Goal: Transaction & Acquisition: Book appointment/travel/reservation

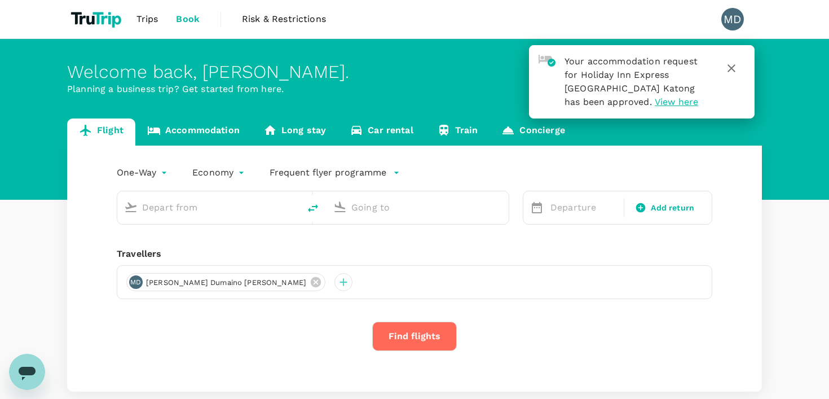
type input "Ninoy Aquino Intl (MNL)"
type input "Soekarno-Hatta Intl (CGK)"
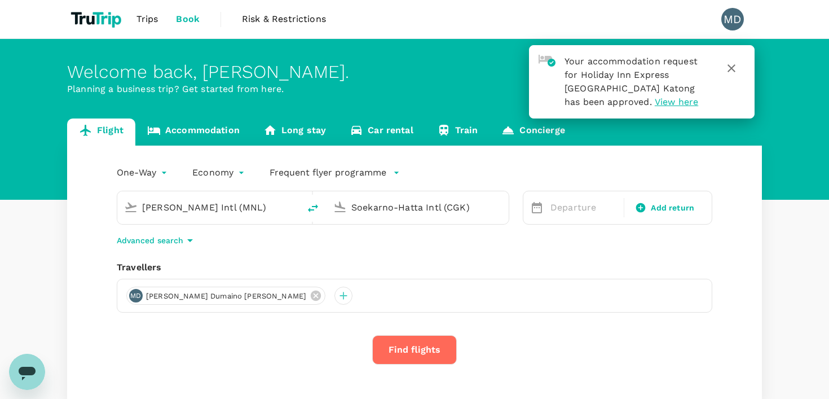
scroll to position [77, 0]
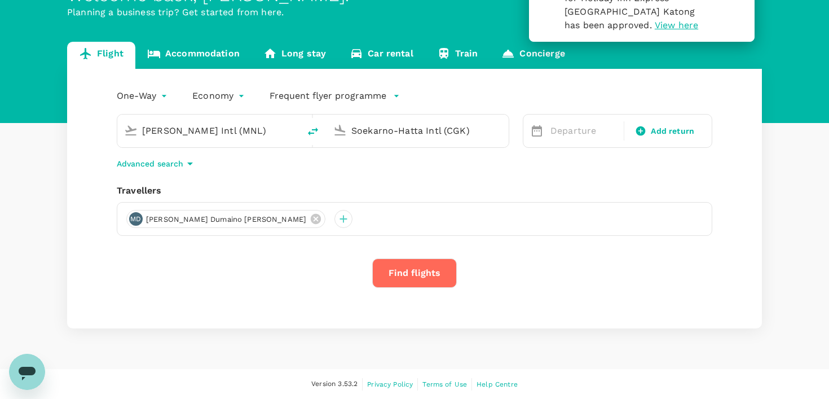
click at [309, 130] on icon "delete" at bounding box center [313, 132] width 14 height 14
type input "Soekarno-Hatta Intl (CGK)"
click at [355, 134] on input "Ninoy Aquino Intl (MNL)" at bounding box center [418, 130] width 134 height 17
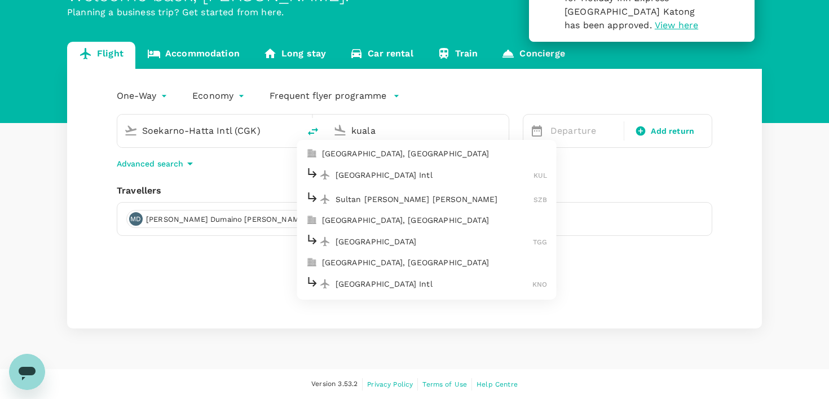
click at [380, 147] on li "Kuala Lumpur, Malaysia" at bounding box center [426, 153] width 259 height 18
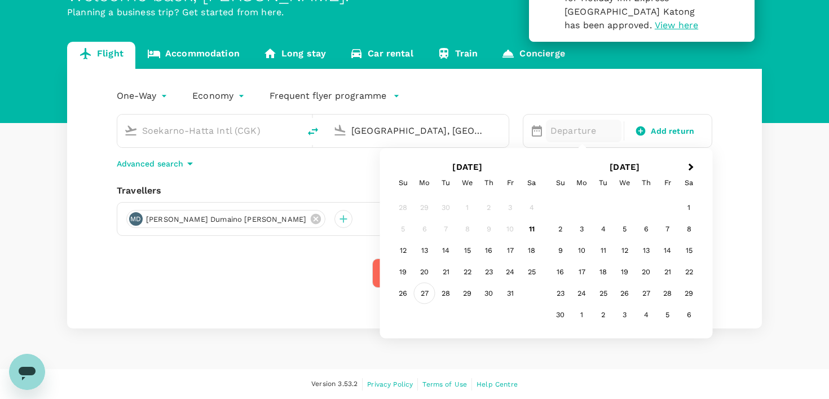
type input "Kuala Lumpur, Malaysia (any)"
click at [425, 292] on div "27" at bounding box center [424, 293] width 21 height 21
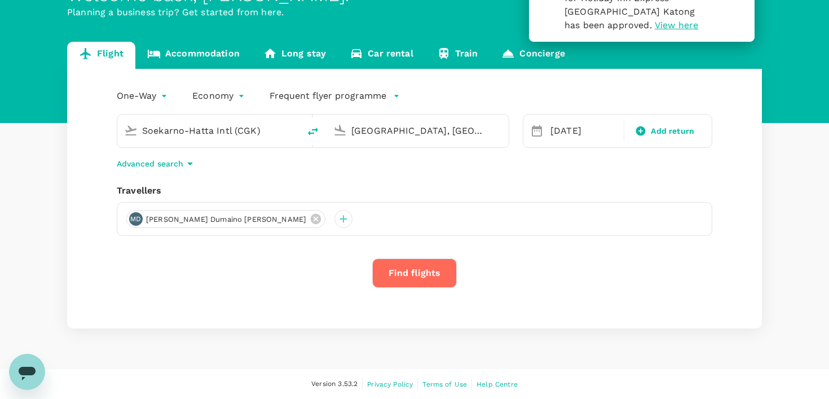
click at [420, 276] on button "Find flights" at bounding box center [414, 272] width 85 height 29
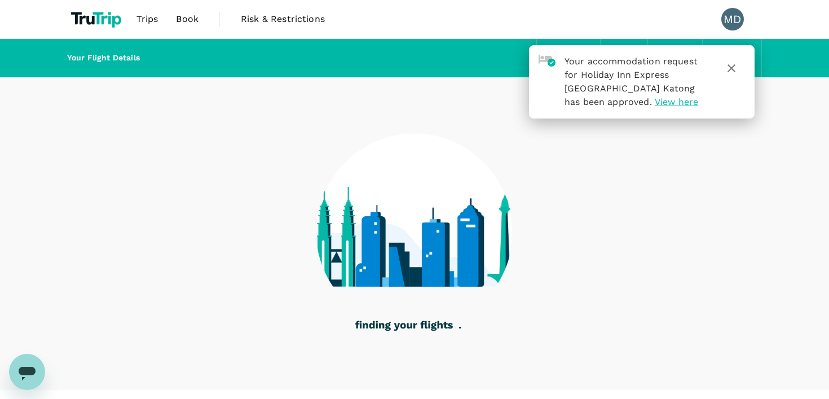
click at [732, 69] on icon "button" at bounding box center [731, 68] width 8 height 8
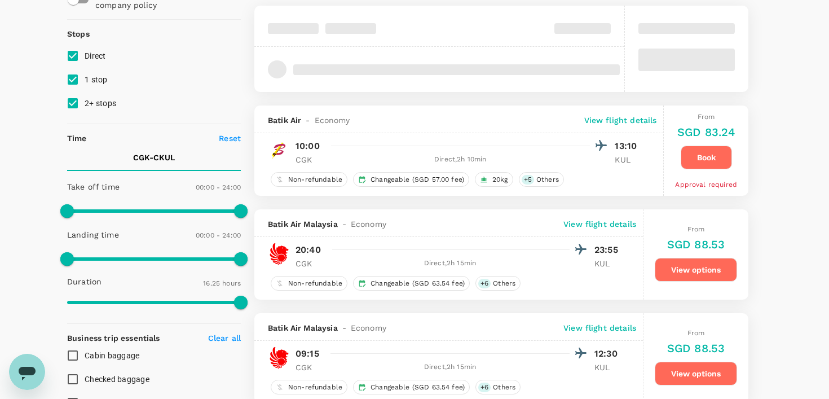
scroll to position [126, 0]
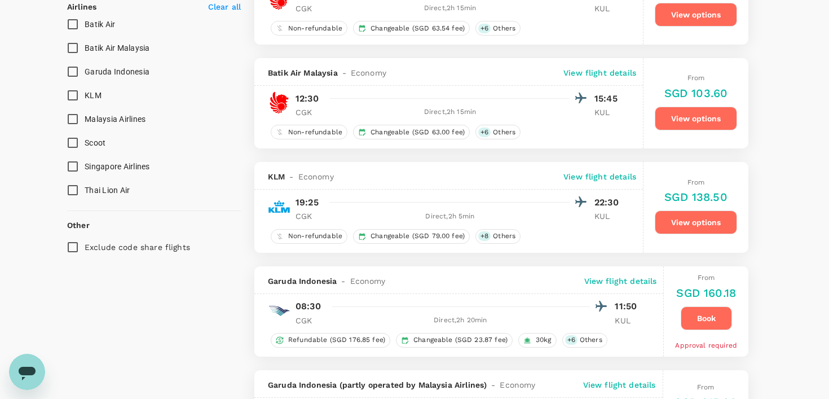
type input "1900"
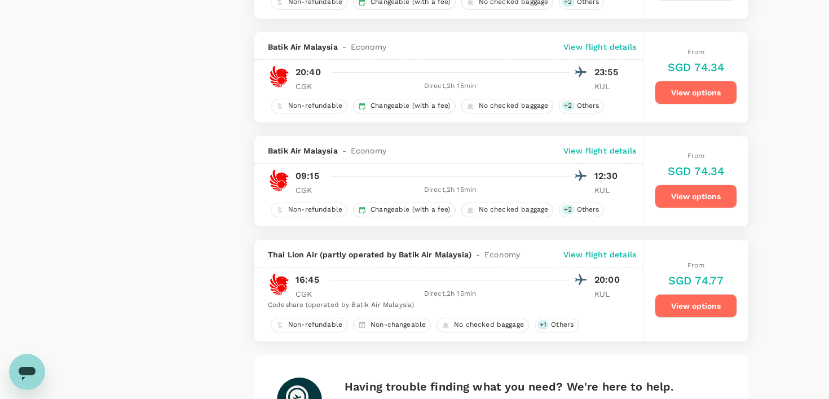
scroll to position [1978, 0]
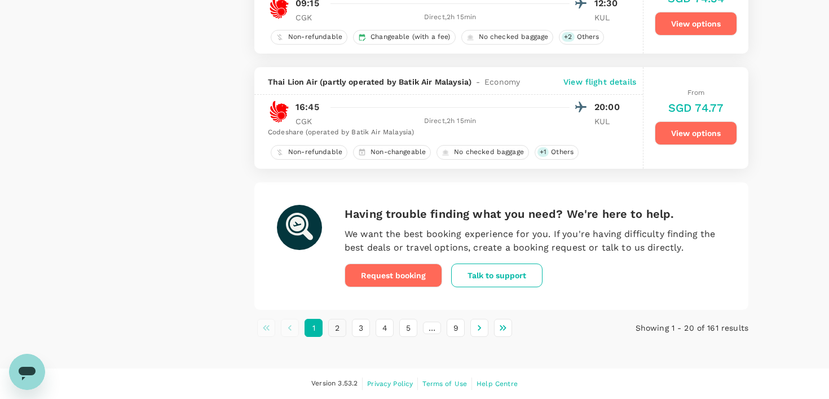
click at [336, 332] on button "2" at bounding box center [337, 328] width 18 height 18
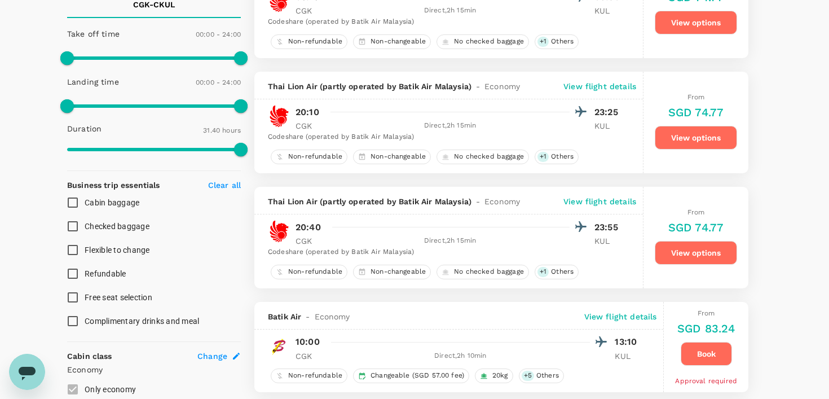
scroll to position [0, 0]
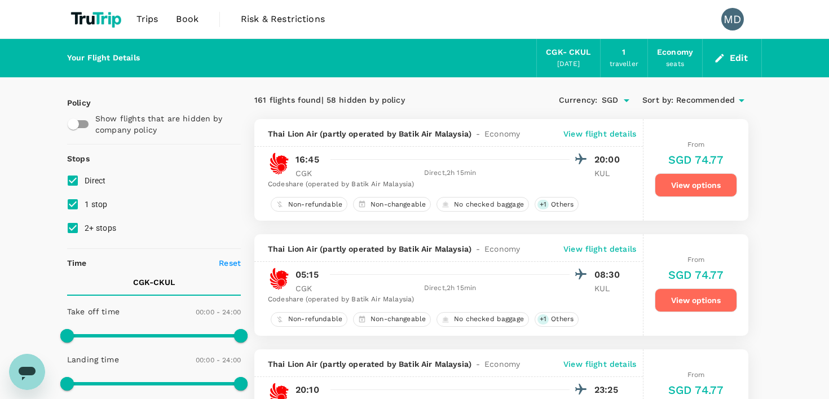
click at [735, 63] on button "Edit" at bounding box center [732, 58] width 41 height 18
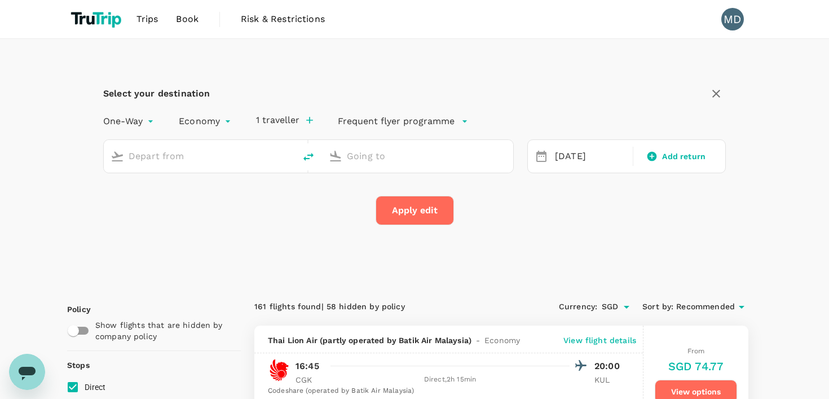
type input "Soekarno-Hatta Intl (CGK)"
type input "Kuala Lumpur, Malaysia (any)"
click at [563, 161] on div "27 Oct" at bounding box center [590, 156] width 80 height 22
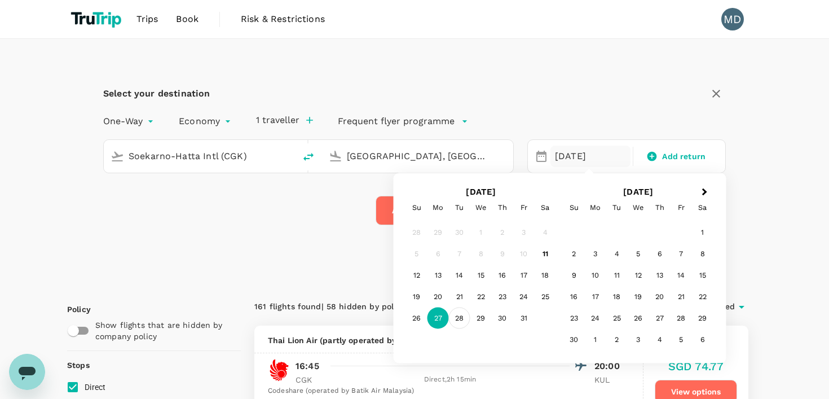
click at [459, 321] on div "28" at bounding box center [459, 317] width 21 height 21
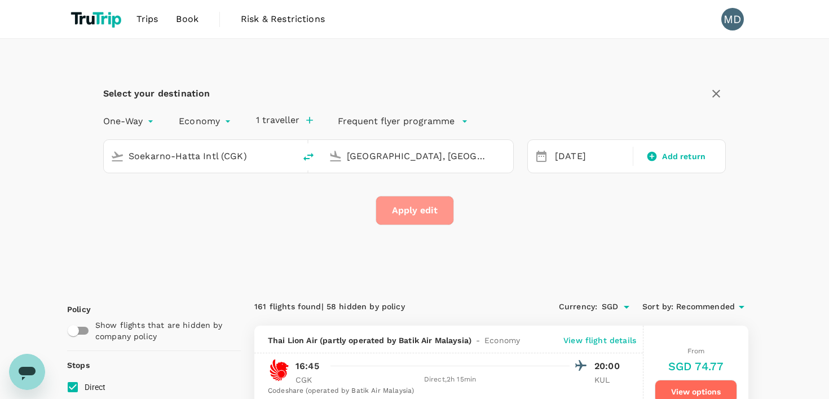
click at [409, 212] on button "Apply edit" at bounding box center [415, 210] width 78 height 29
checkbox input "false"
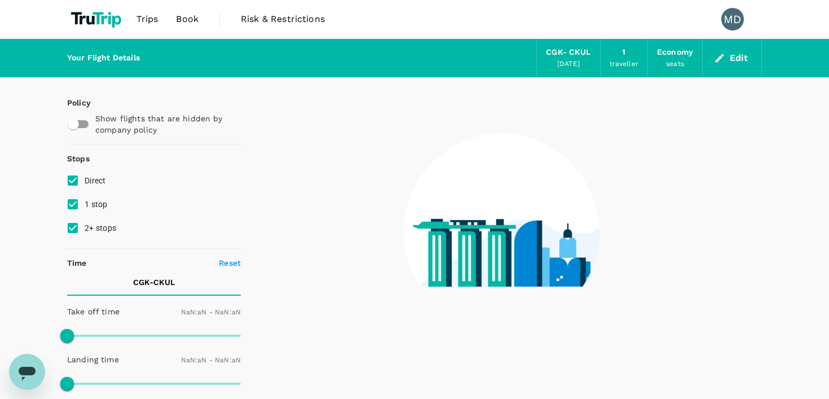
type input "1440"
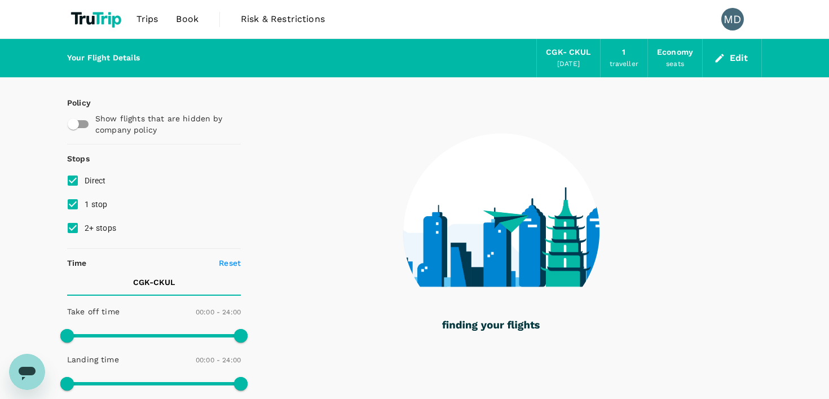
type input "985"
checkbox input "true"
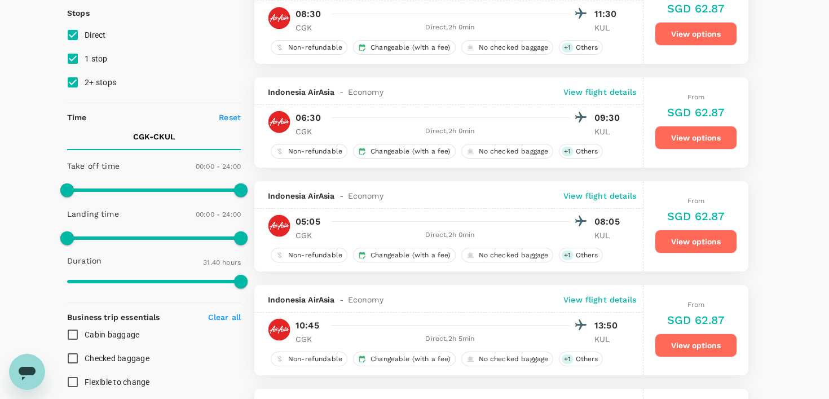
type input "1900"
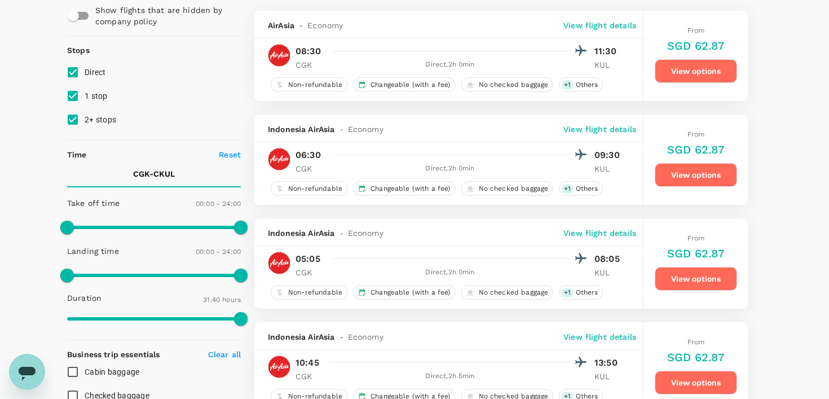
scroll to position [113, 0]
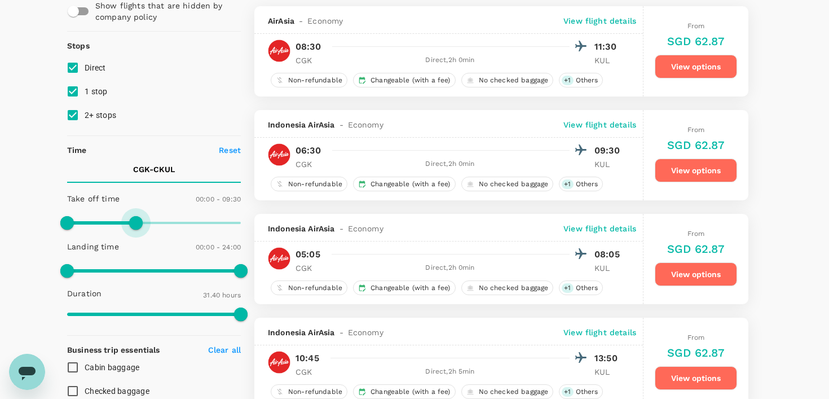
type input "540"
drag, startPoint x: 246, startPoint y: 226, endPoint x: 133, endPoint y: 221, distance: 113.4
click at [133, 221] on span at bounding box center [133, 223] width 14 height 14
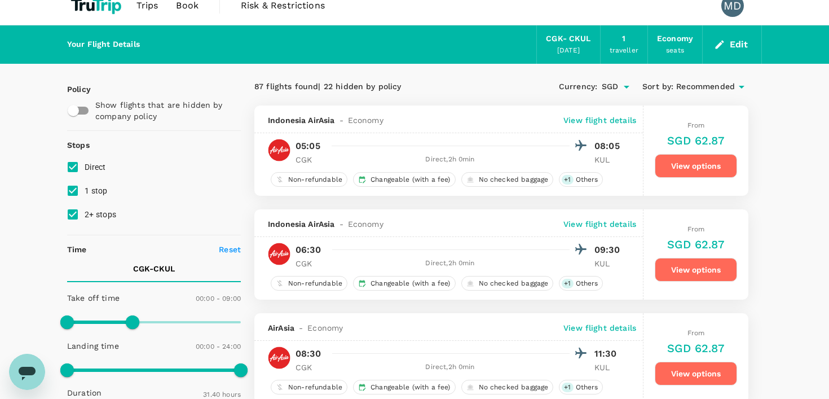
scroll to position [17, 0]
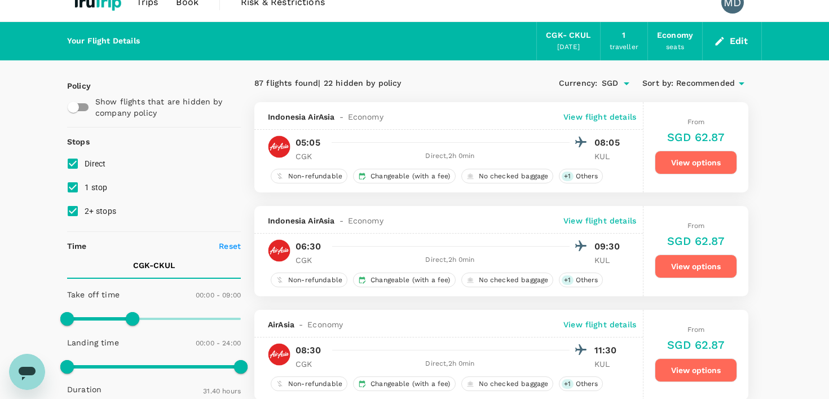
click at [702, 263] on button "View options" at bounding box center [696, 266] width 82 height 24
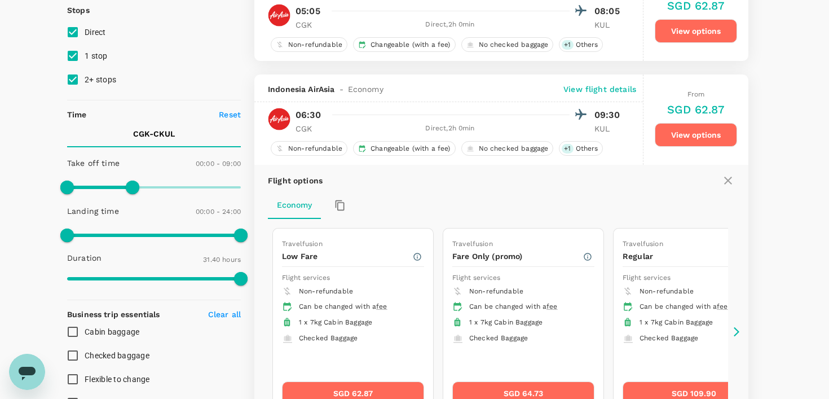
scroll to position [280, 0]
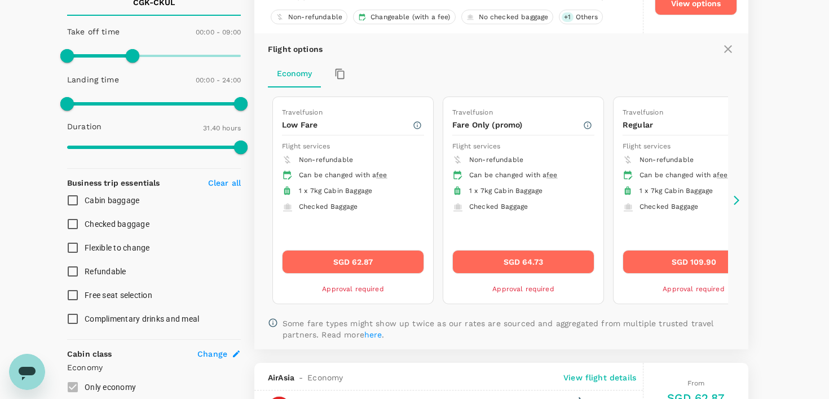
click at [360, 256] on button "SGD 62.87" at bounding box center [353, 262] width 142 height 24
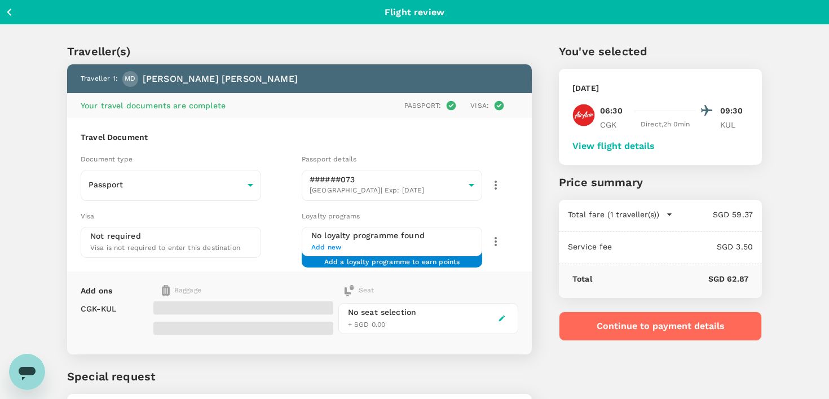
click at [639, 329] on button "Continue to payment details" at bounding box center [660, 325] width 203 height 29
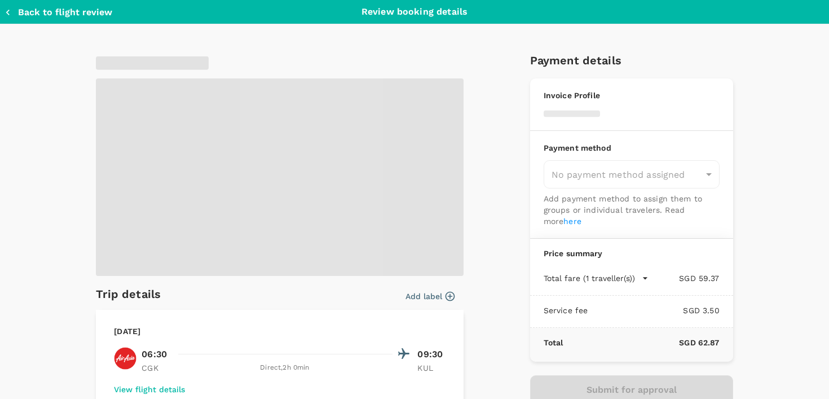
type input "9e3f84f6-e8e2-4b84-9802-540fead0bac2"
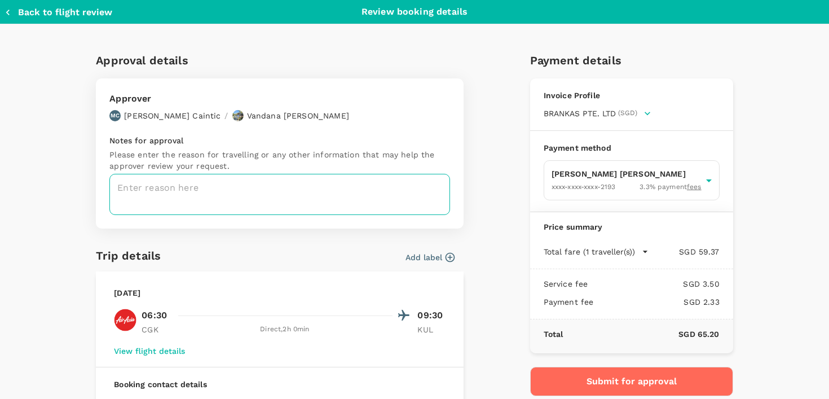
click at [148, 190] on textarea at bounding box center [279, 194] width 341 height 41
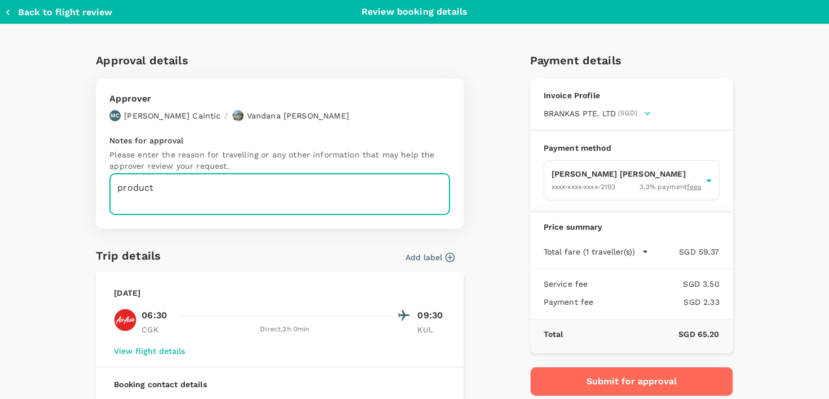
type textarea "product"
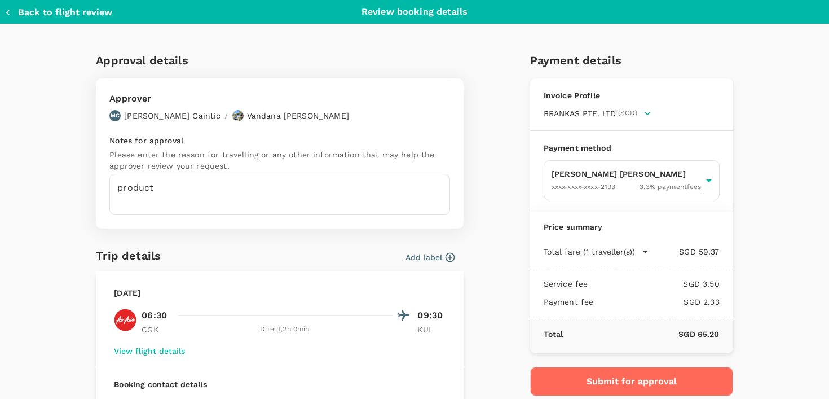
click at [56, 206] on div "Approval details Approver MC Maria Victoria Pilar Caintic / Vandana Purswani No…" at bounding box center [415, 306] width 722 height 510
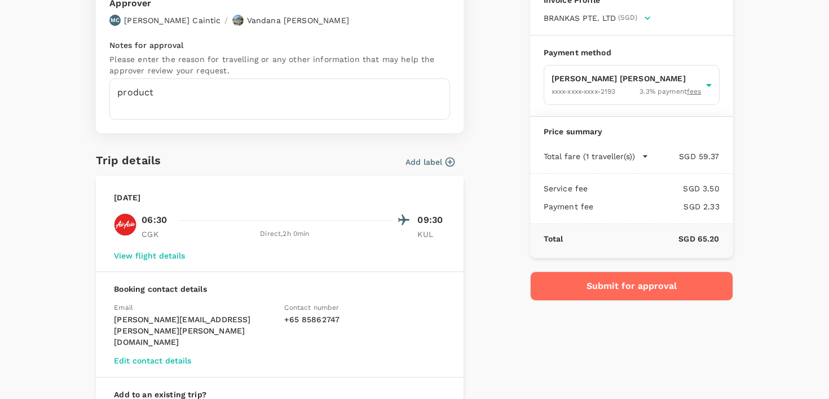
scroll to position [96, 0]
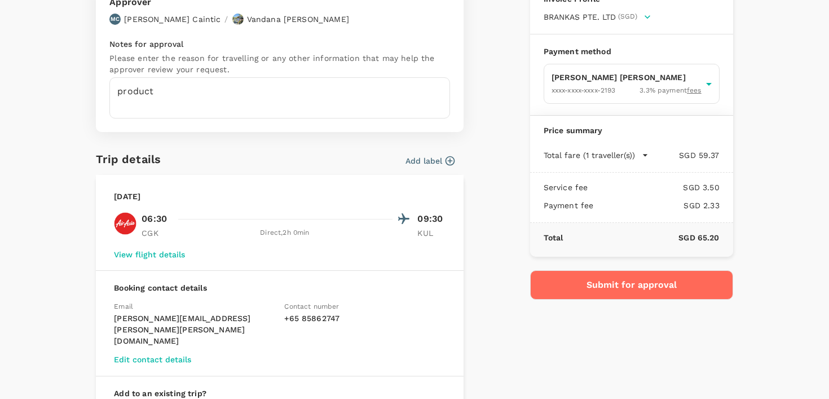
click at [581, 286] on button "Submit for approval" at bounding box center [631, 284] width 203 height 29
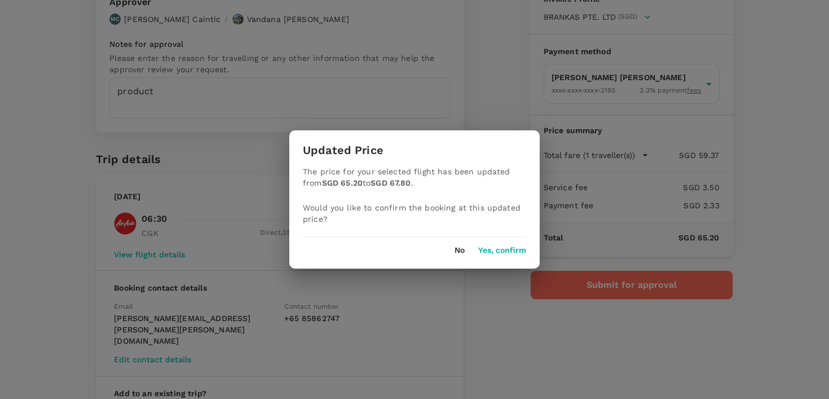
click at [499, 246] on button "Yes, confirm" at bounding box center [502, 250] width 48 height 9
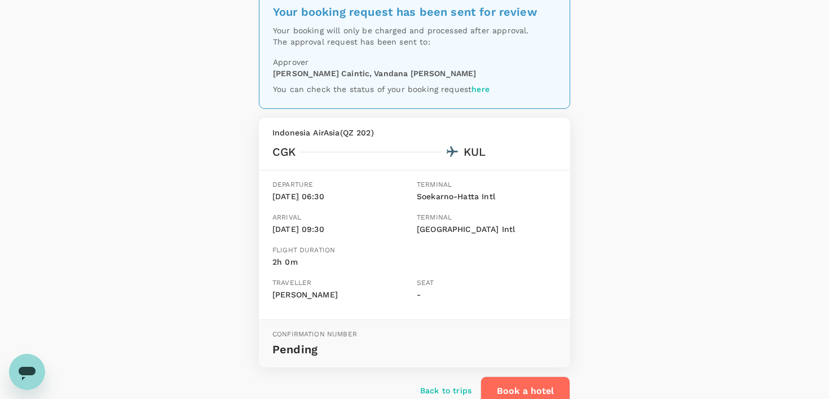
scroll to position [60, 0]
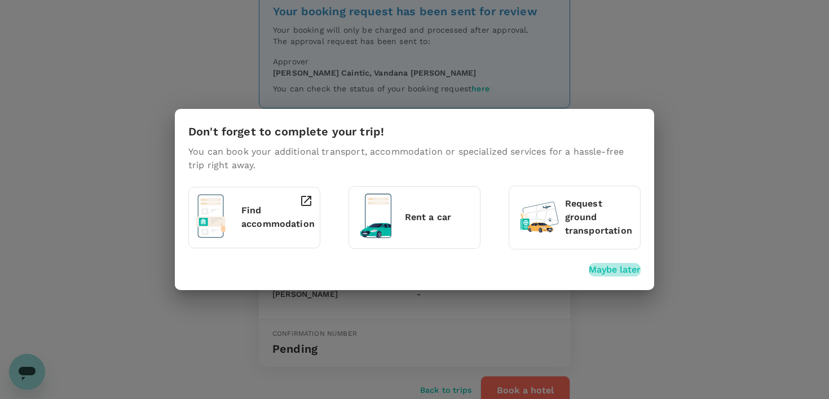
click at [611, 266] on p "Maybe later" at bounding box center [615, 270] width 52 height 14
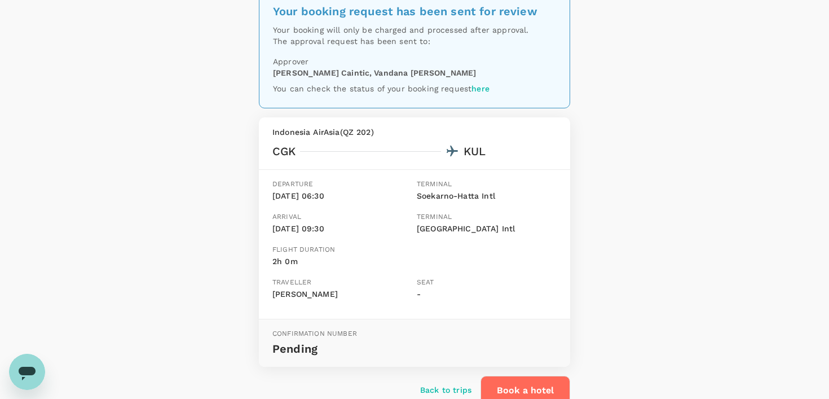
scroll to position [0, 0]
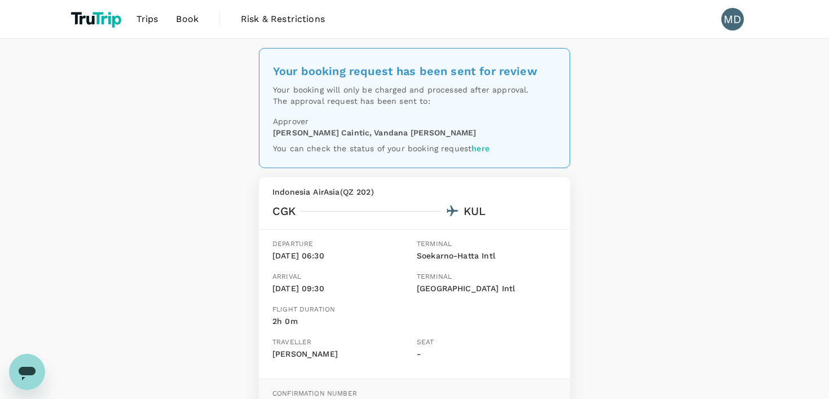
click at [145, 23] on span "Trips" at bounding box center [147, 19] width 22 height 14
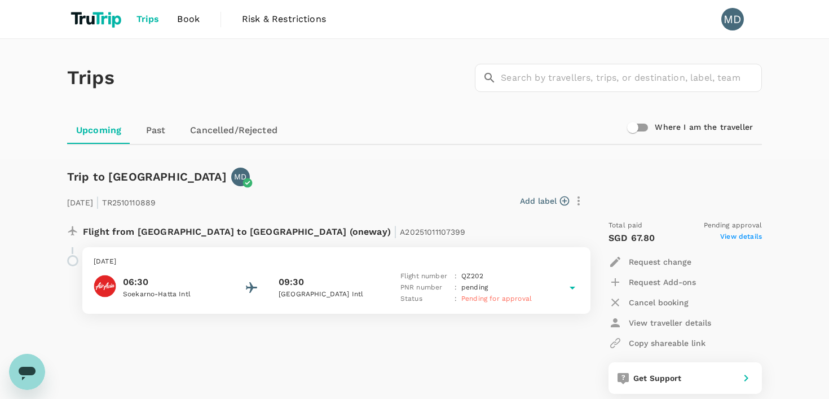
click at [184, 19] on span "Book" at bounding box center [188, 19] width 23 height 14
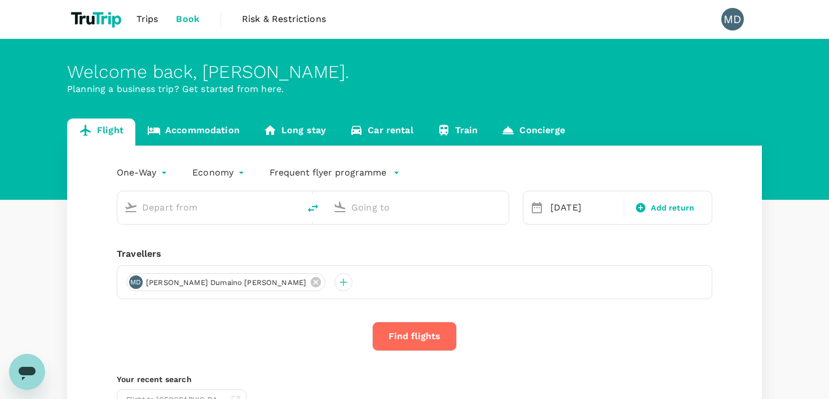
type input "Soekarno-Hatta Intl (CGK)"
type input "Kuala Lumpur, Malaysia (any)"
type input "Soekarno-Hatta Intl (CGK)"
type input "Kuala Lumpur, Malaysia (any)"
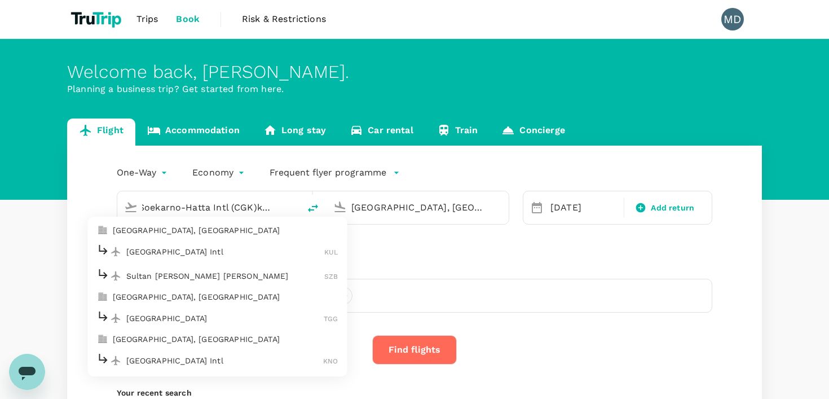
type input "Soekarno-Hatta Intl (CGK)kuala"
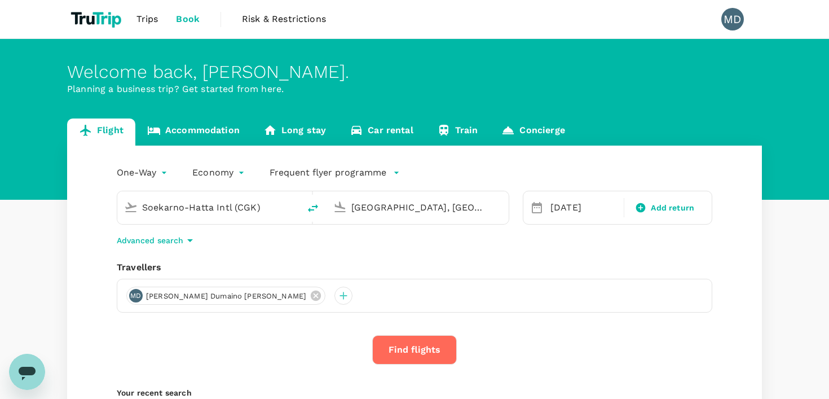
click at [318, 208] on icon "delete" at bounding box center [313, 208] width 14 height 14
type input "Kuala Lumpur, Malaysia (any)"
click at [372, 209] on input "Soekarno-Hatta Intl (CGK)" at bounding box center [418, 207] width 134 height 17
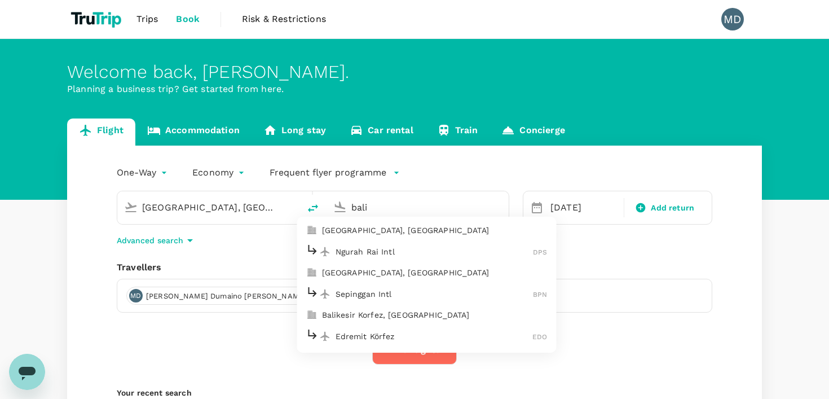
click at [387, 253] on p "Ngurah Rai Intl" at bounding box center [435, 251] width 198 height 11
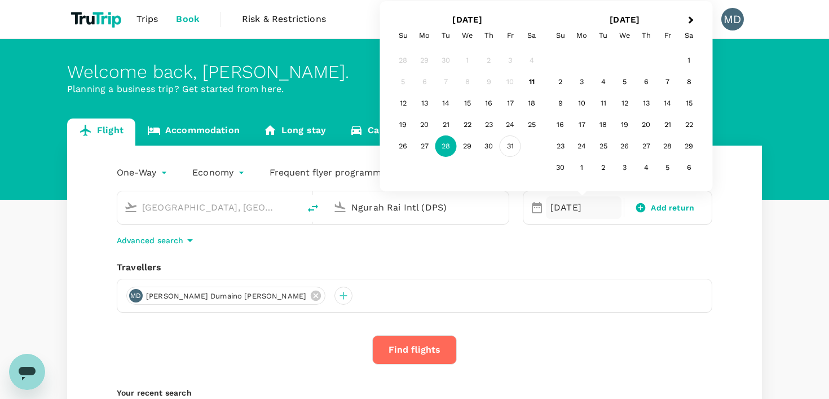
type input "Ngurah Rai Intl (DPS)"
click at [510, 140] on div "31" at bounding box center [510, 145] width 21 height 21
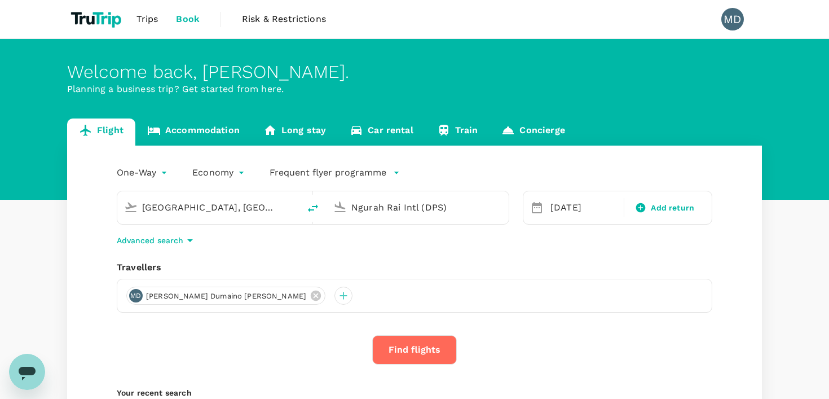
click at [416, 350] on button "Find flights" at bounding box center [414, 349] width 85 height 29
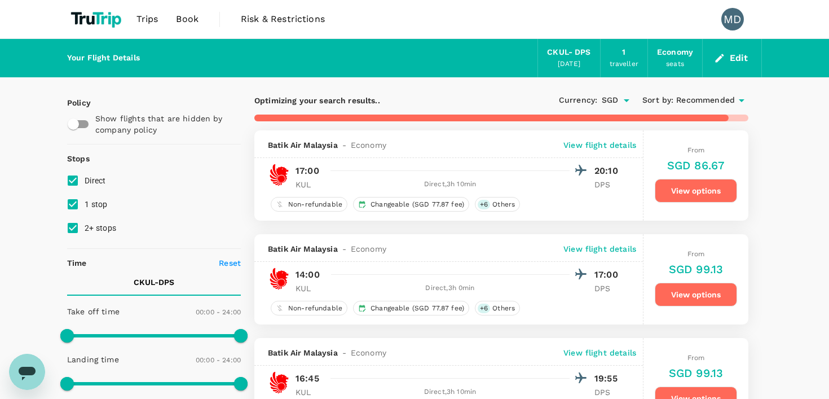
type input "1645"
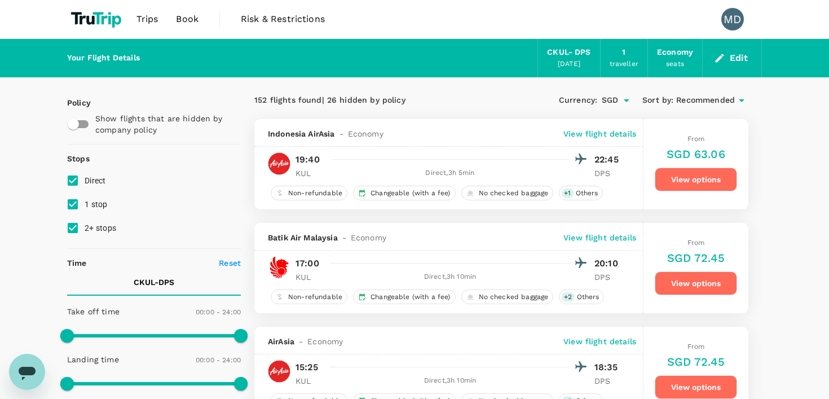
click at [721, 53] on icon "button" at bounding box center [719, 57] width 11 height 11
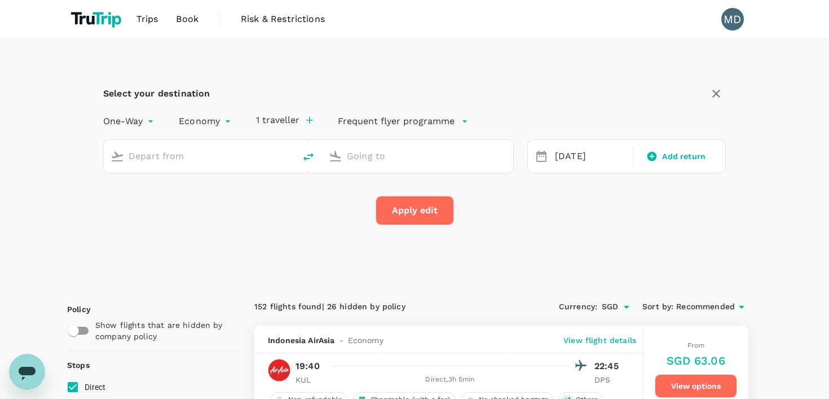
type input "Kuala Lumpur, Malaysia (any)"
type input "Ngurah Rai Intl (DPS)"
click at [572, 155] on div "31 Oct" at bounding box center [590, 156] width 80 height 22
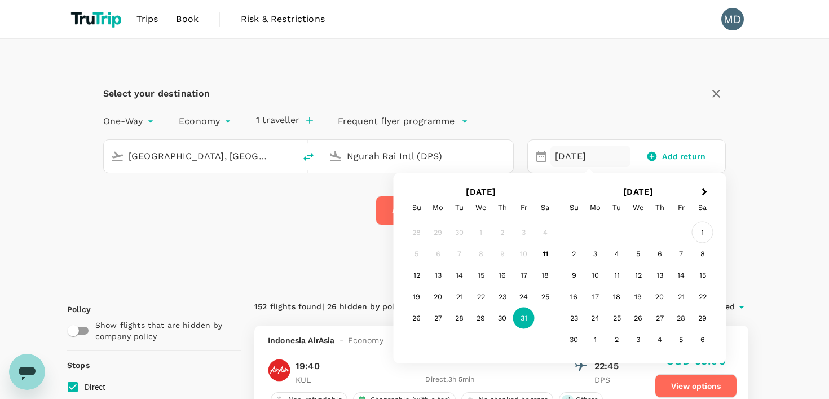
click at [699, 232] on div "1" at bounding box center [702, 232] width 21 height 21
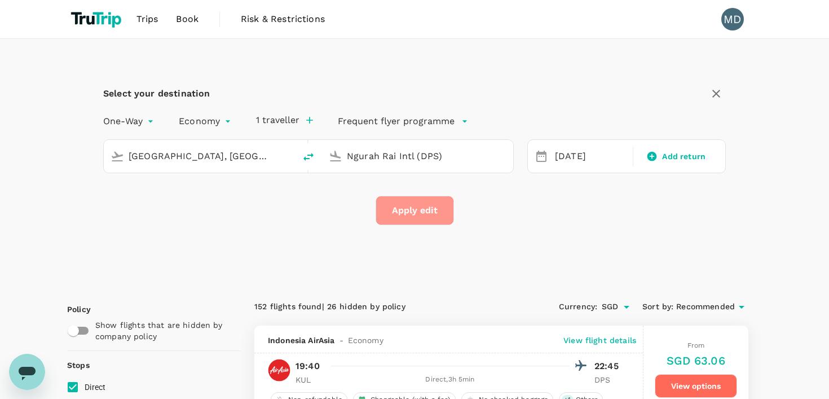
click at [399, 215] on button "Apply edit" at bounding box center [415, 210] width 78 height 29
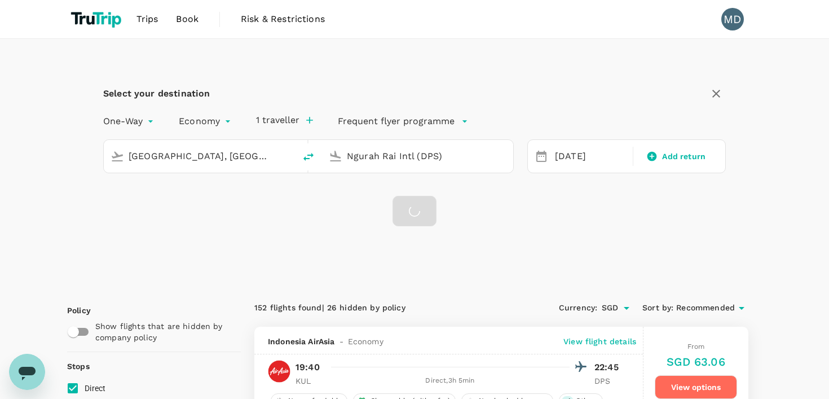
checkbox input "false"
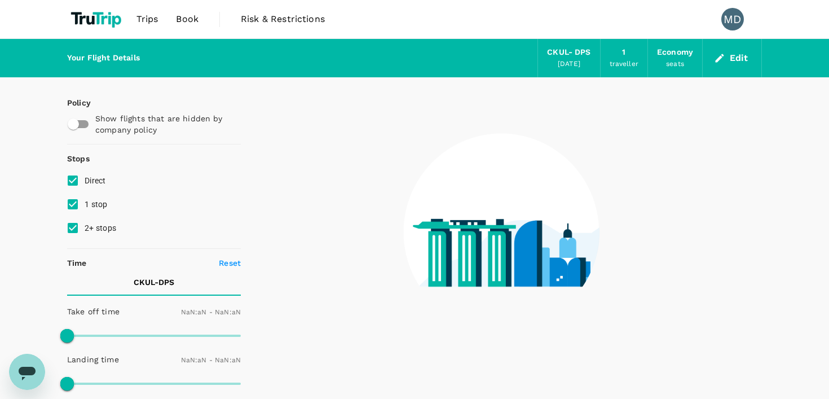
type input "1440"
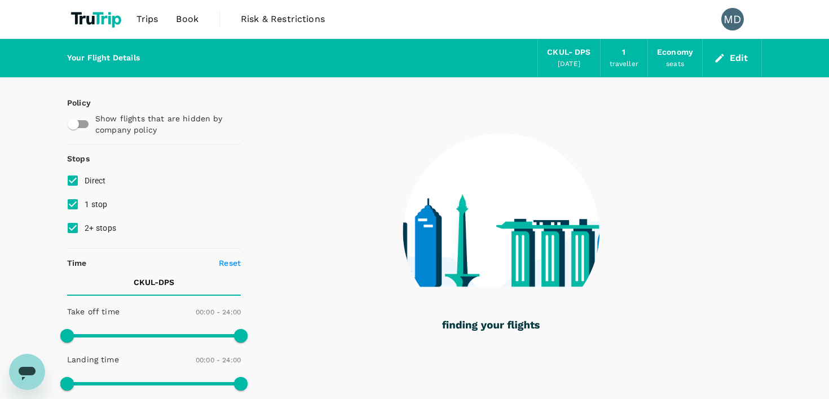
type input "1345"
checkbox input "true"
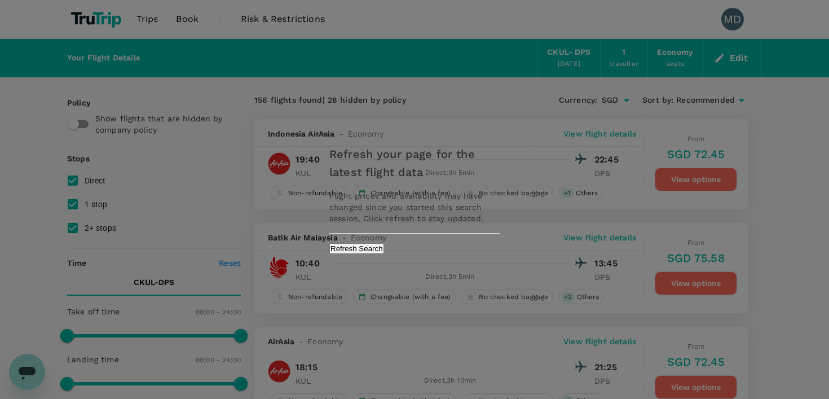
click at [384, 250] on button "Refresh Search" at bounding box center [356, 248] width 55 height 11
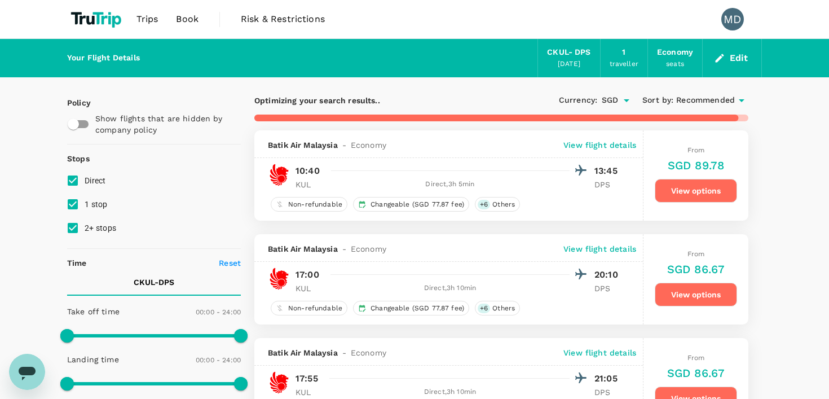
type input "1585"
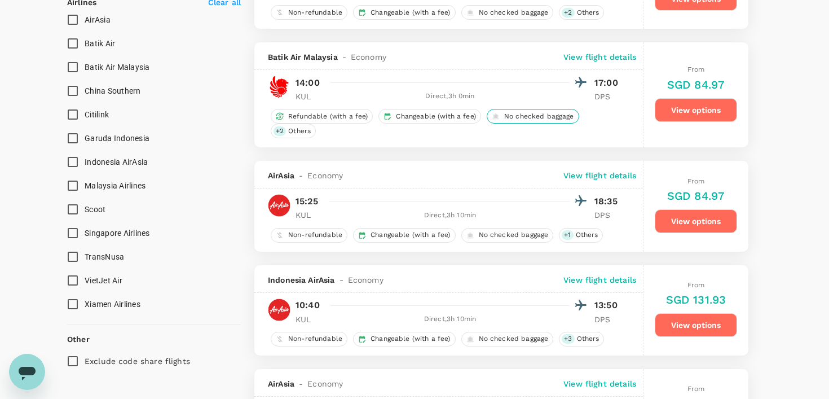
scroll to position [700, 0]
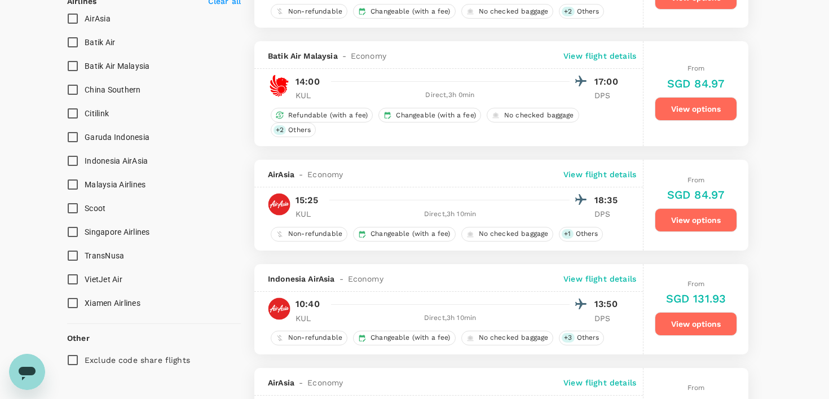
click at [695, 112] on button "View options" at bounding box center [696, 109] width 82 height 24
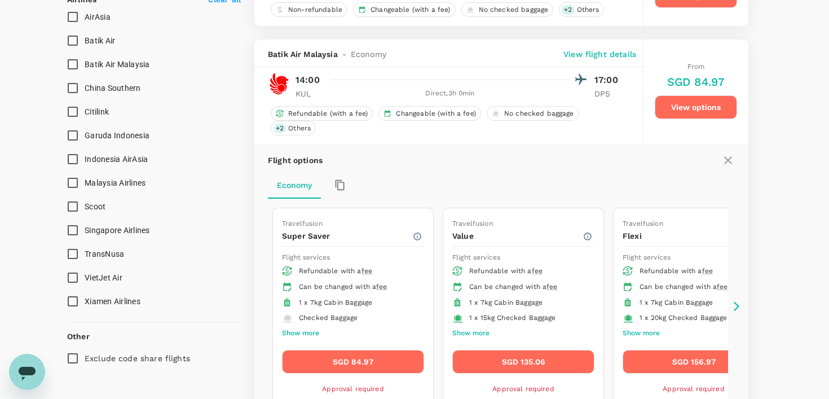
scroll to position [704, 0]
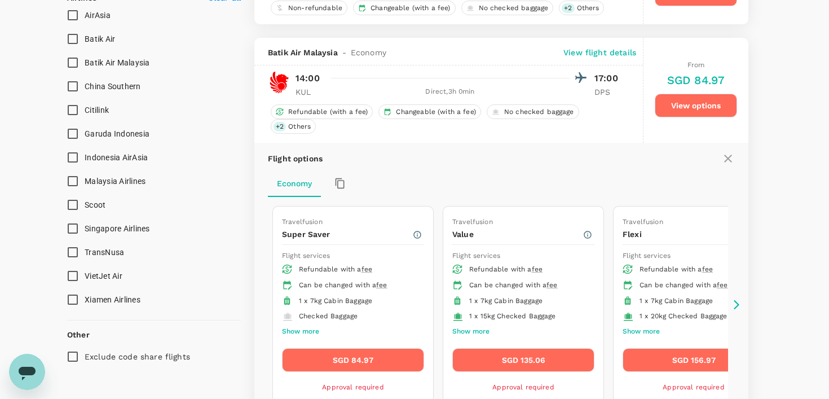
click at [571, 50] on p "View flight details" at bounding box center [599, 52] width 73 height 11
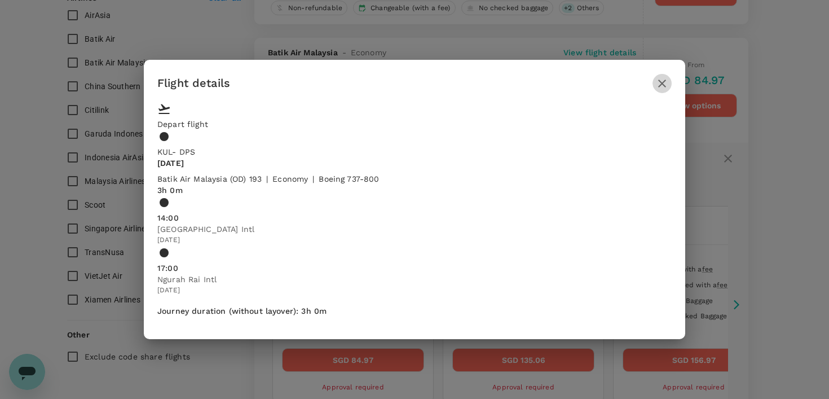
click at [659, 90] on icon "button" at bounding box center [662, 84] width 14 height 14
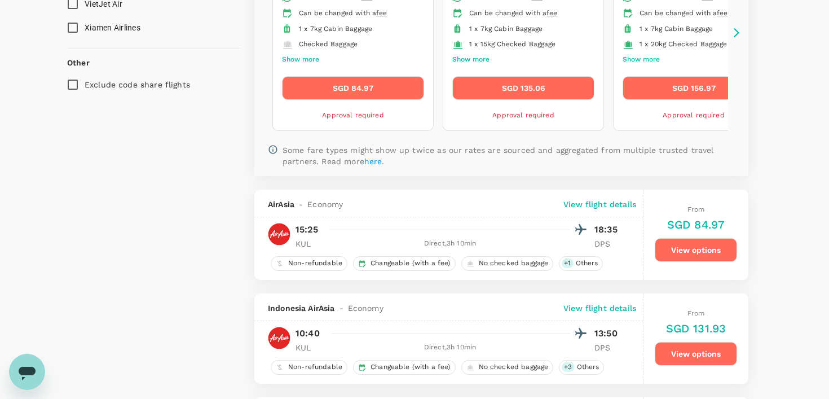
scroll to position [977, 0]
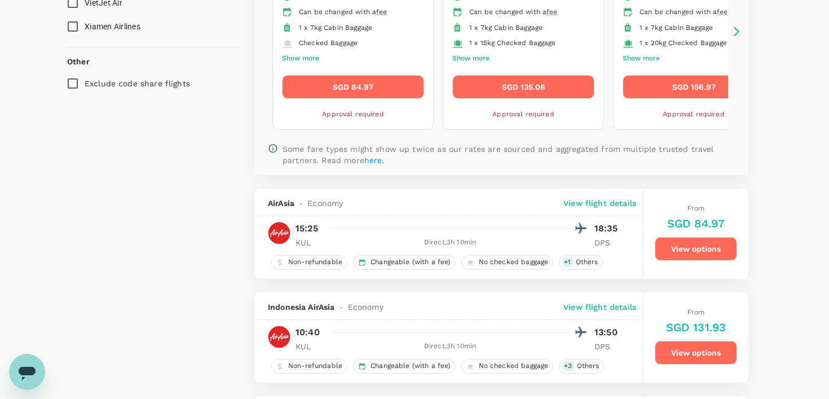
click at [600, 203] on p "View flight details" at bounding box center [599, 202] width 73 height 11
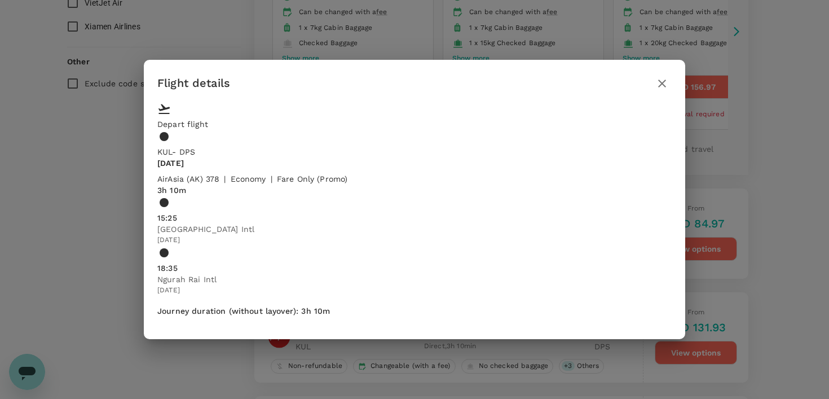
drag, startPoint x: 227, startPoint y: 173, endPoint x: 259, endPoint y: 174, distance: 31.6
click at [259, 196] on div "15:25 Kuala Lumpur Intl 01 Nov 2025 18:35 Ngurah Rai Intl 01 Nov 2025" at bounding box center [414, 246] width 514 height 100
click at [663, 90] on icon "button" at bounding box center [662, 84] width 14 height 14
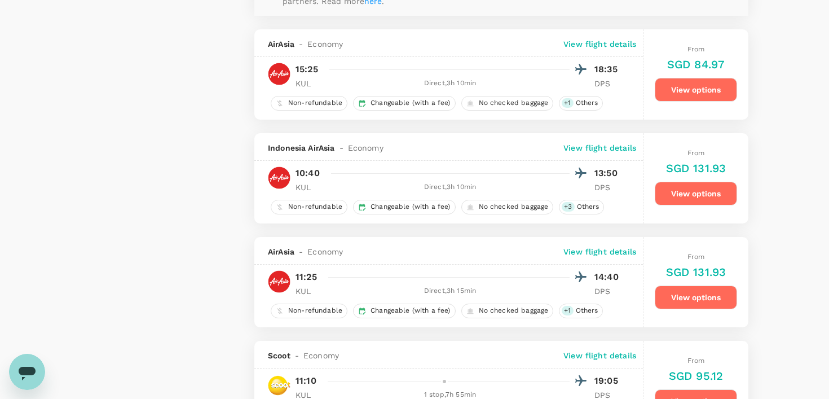
scroll to position [1128, 0]
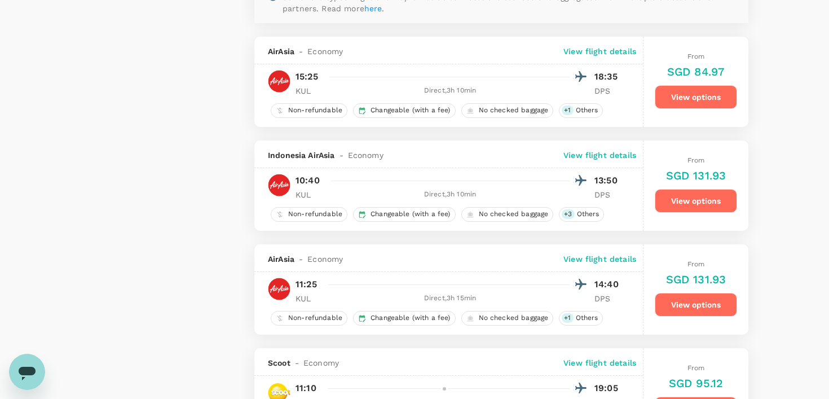
click at [670, 93] on button "View options" at bounding box center [696, 97] width 82 height 24
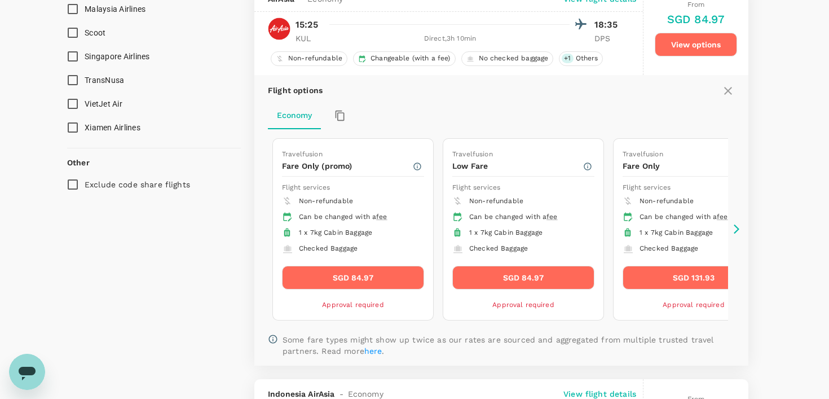
scroll to position [880, 0]
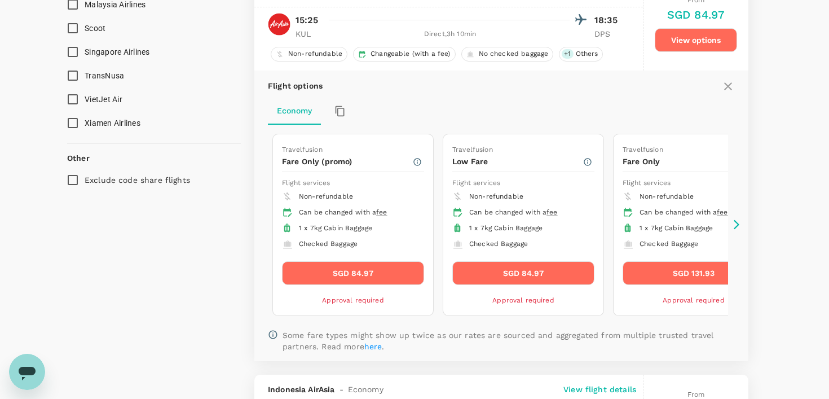
click at [351, 275] on button "SGD 84.97" at bounding box center [353, 273] width 142 height 24
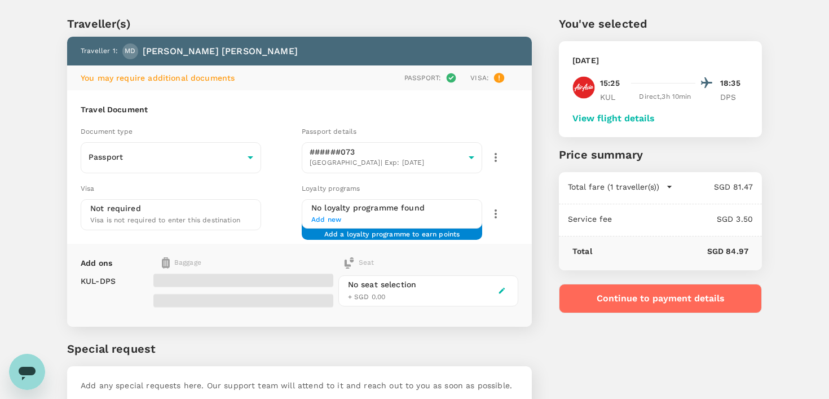
scroll to position [38, 0]
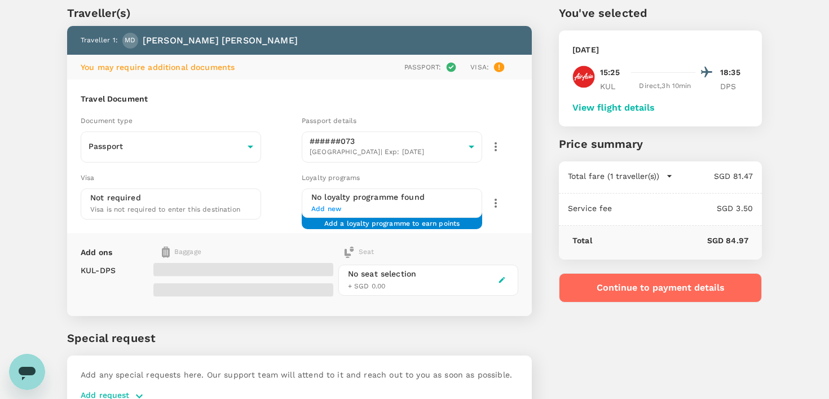
click at [446, 108] on div "Travel Document Document type Passport Passport ​ Passport details ######073 Au…" at bounding box center [299, 156] width 465 height 153
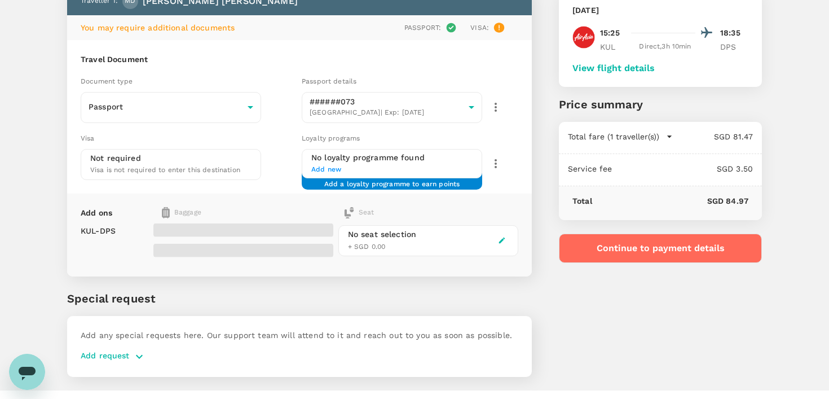
scroll to position [98, 0]
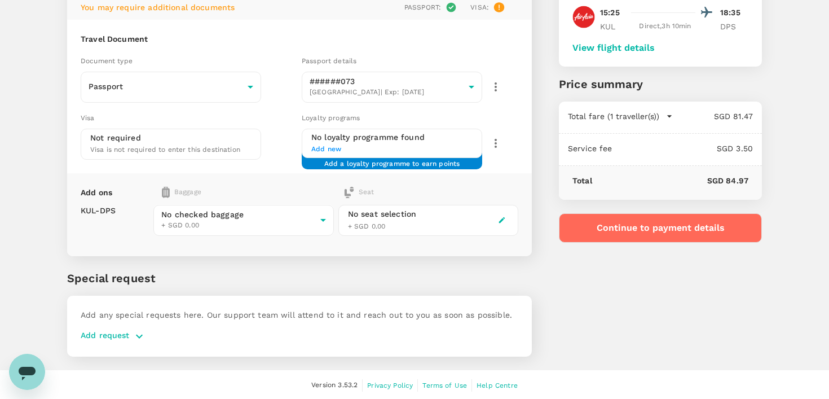
click at [329, 148] on span "Add new" at bounding box center [391, 149] width 161 height 11
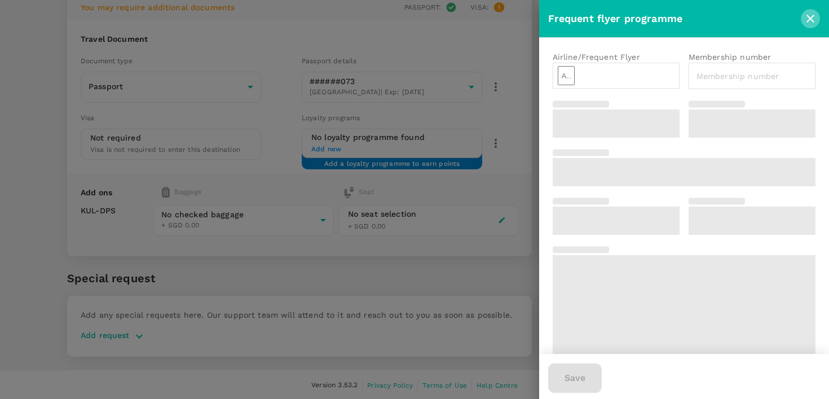
click at [809, 14] on icon "close" at bounding box center [811, 19] width 14 height 14
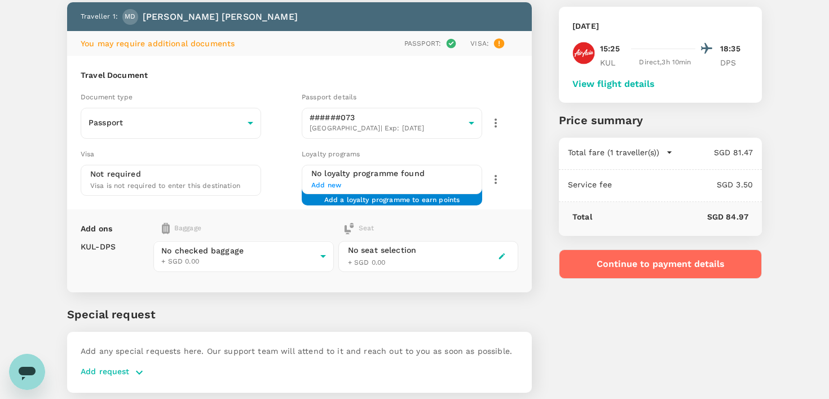
scroll to position [63, 0]
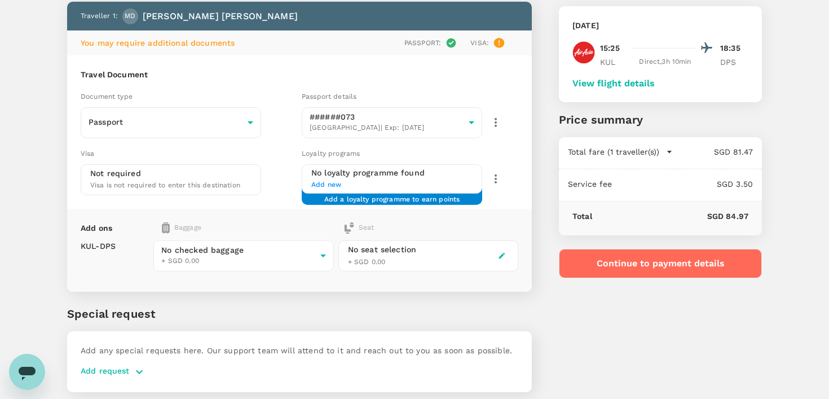
click at [647, 262] on button "Continue to payment details" at bounding box center [660, 263] width 203 height 29
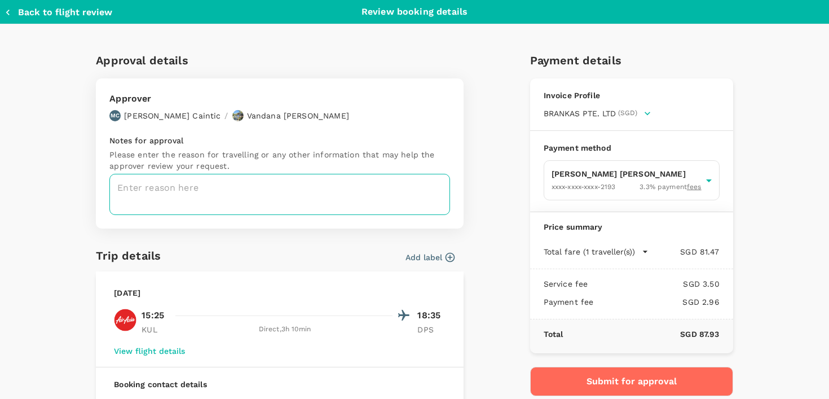
click at [233, 189] on textarea at bounding box center [279, 194] width 341 height 41
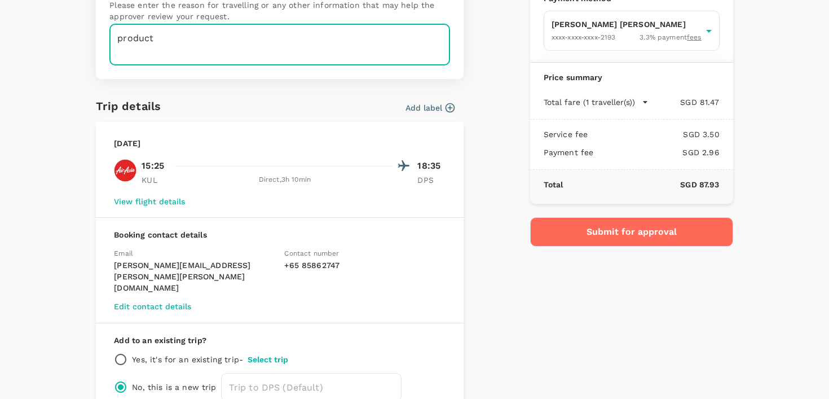
scroll to position [152, 0]
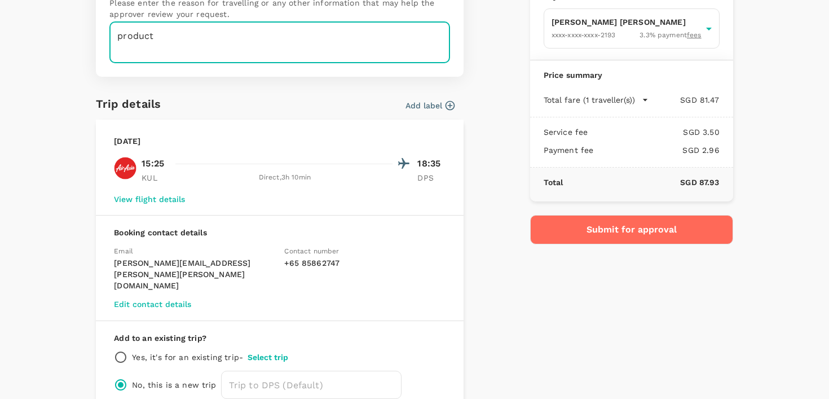
type textarea "product"
click at [170, 200] on button "View flight details" at bounding box center [149, 199] width 71 height 9
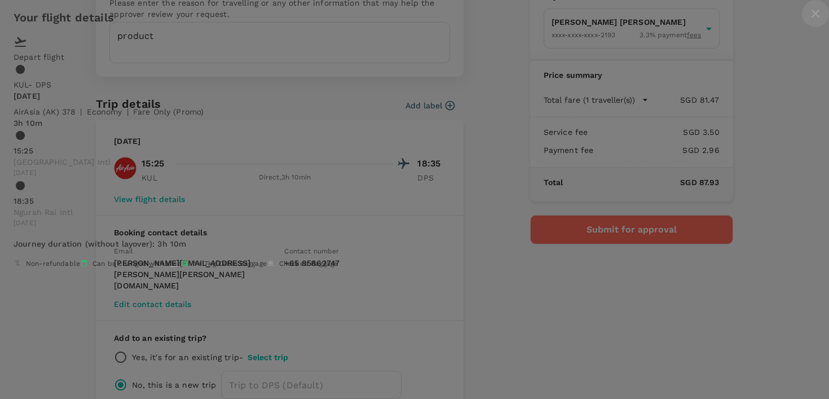
click at [812, 17] on icon "close" at bounding box center [816, 14] width 8 height 8
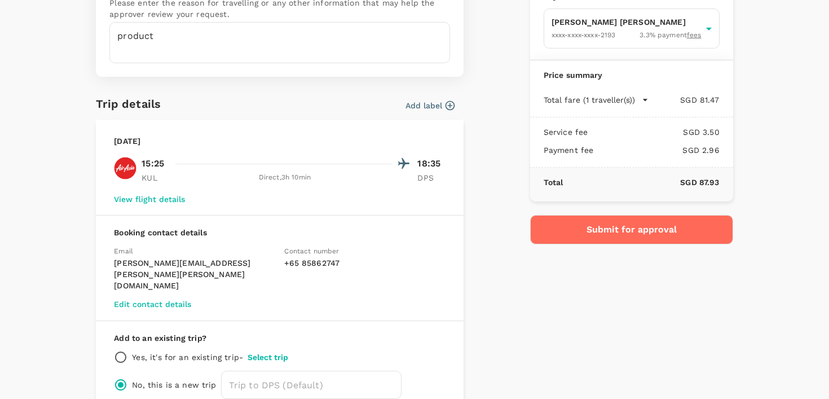
click at [628, 235] on button "Submit for approval" at bounding box center [631, 229] width 203 height 29
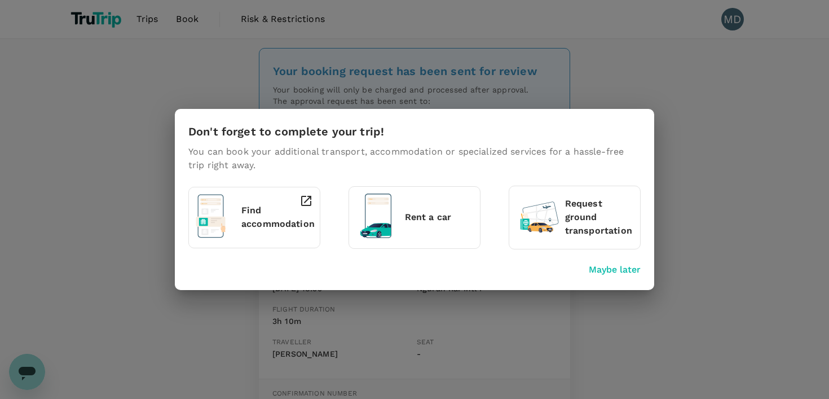
click at [310, 90] on div "Don't forget to complete your trip! You can book your additional transport, acc…" at bounding box center [414, 199] width 829 height 399
click at [250, 223] on p "Find accommodation" at bounding box center [277, 217] width 73 height 27
click at [610, 274] on p "Maybe later" at bounding box center [615, 270] width 52 height 14
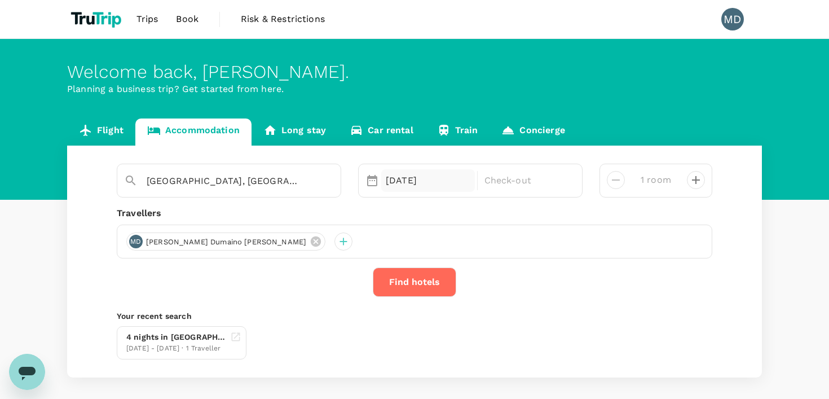
click at [394, 180] on div "[DATE]" at bounding box center [428, 180] width 94 height 23
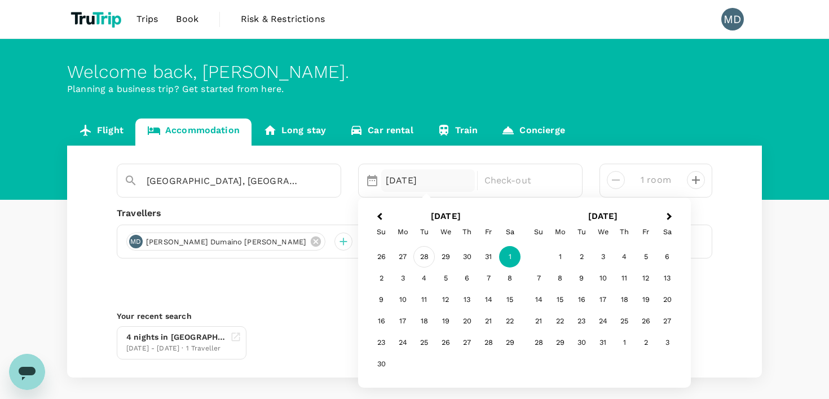
click at [427, 256] on div "28" at bounding box center [423, 256] width 21 height 21
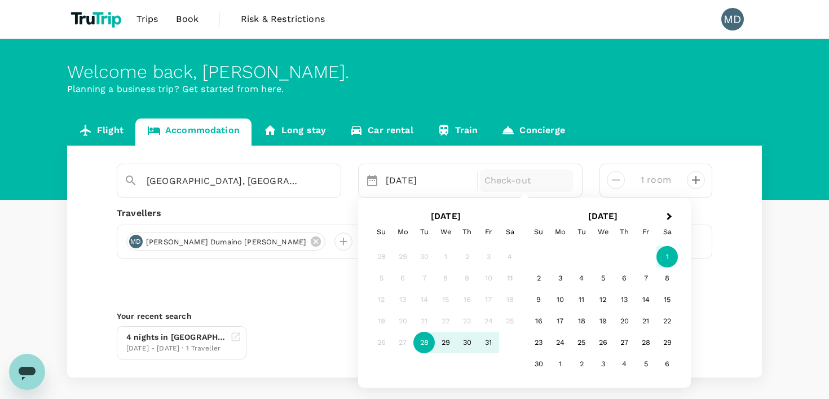
click at [668, 257] on div "1" at bounding box center [666, 256] width 21 height 21
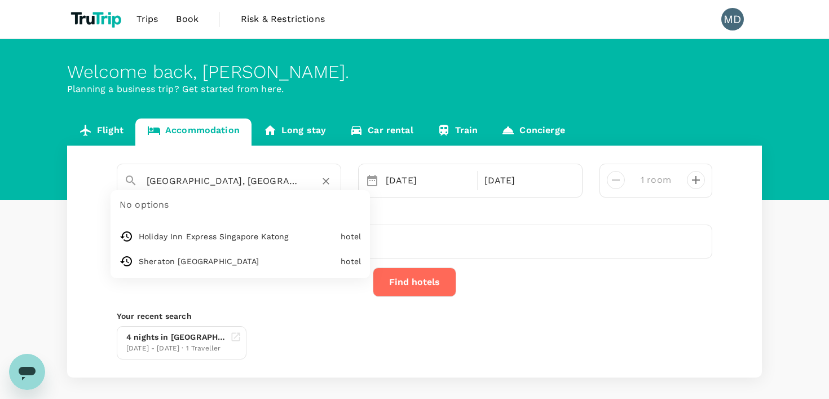
click at [245, 184] on input "[GEOGRAPHIC_DATA], [GEOGRAPHIC_DATA], [GEOGRAPHIC_DATA], [GEOGRAPHIC_DATA]" at bounding box center [225, 180] width 156 height 17
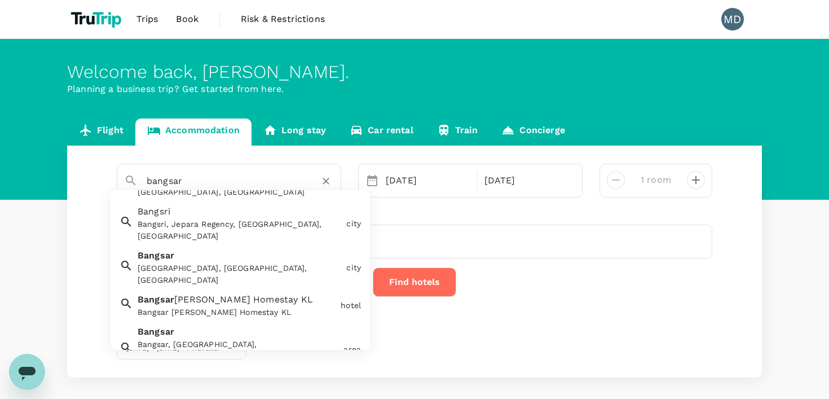
scroll to position [38, 0]
click at [229, 338] on div "Bangsar, [GEOGRAPHIC_DATA], [GEOGRAPHIC_DATA] of [GEOGRAPHIC_DATA], [GEOGRAPHIC…" at bounding box center [238, 356] width 201 height 36
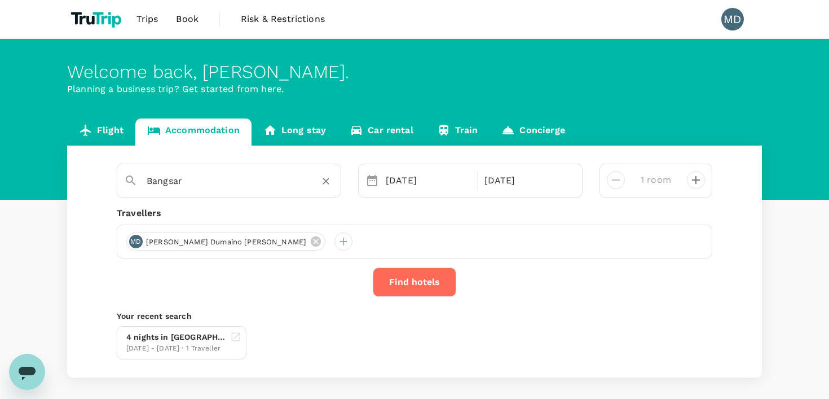
type input "Bangsar"
click at [408, 284] on button "Find hotels" at bounding box center [414, 281] width 83 height 29
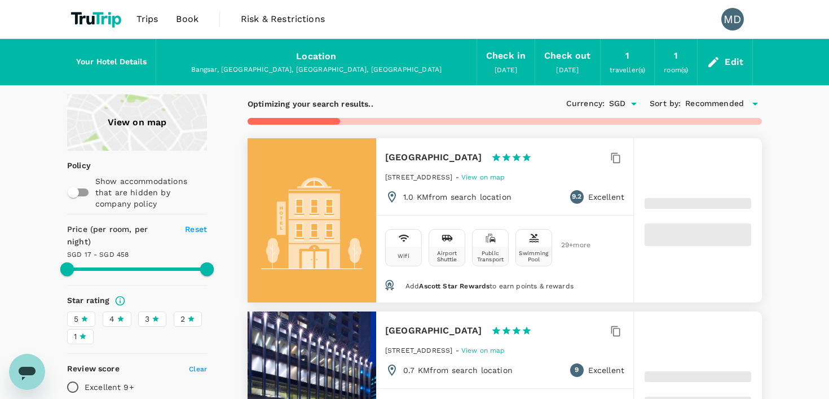
type input "457.94"
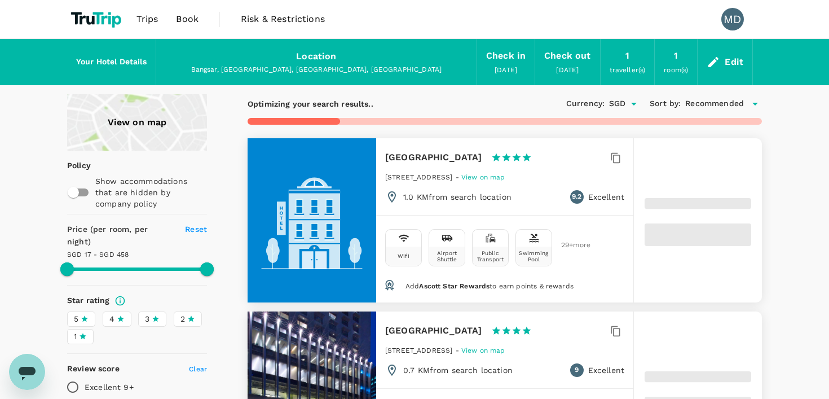
type input "17.33"
type input "458.33"
type input "16.33"
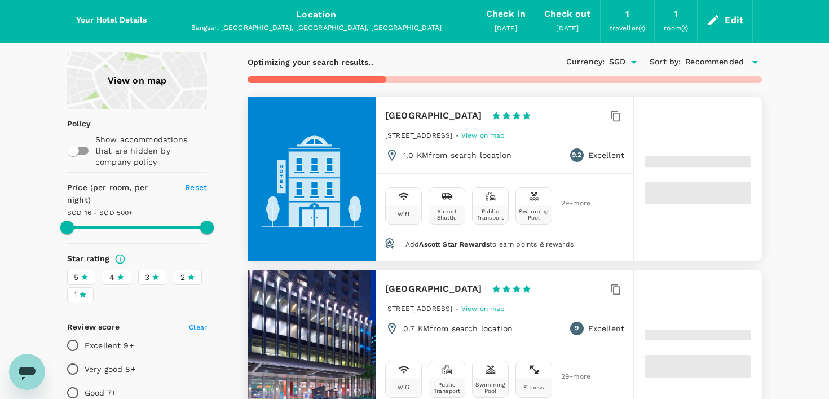
scroll to position [52, 0]
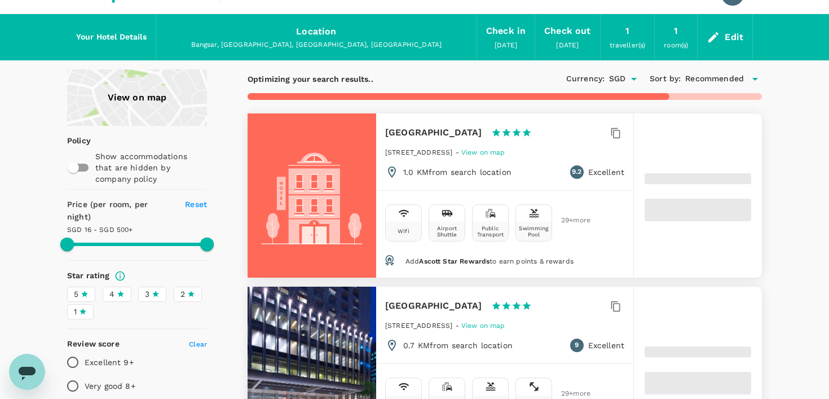
type input "499.16"
type input "14.16"
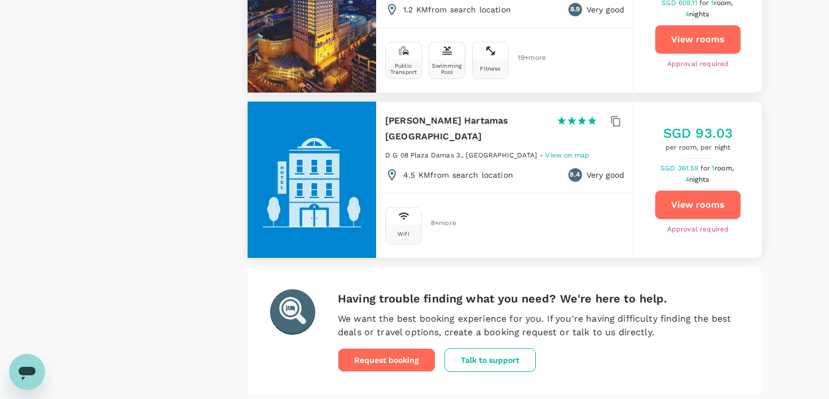
scroll to position [3297, 0]
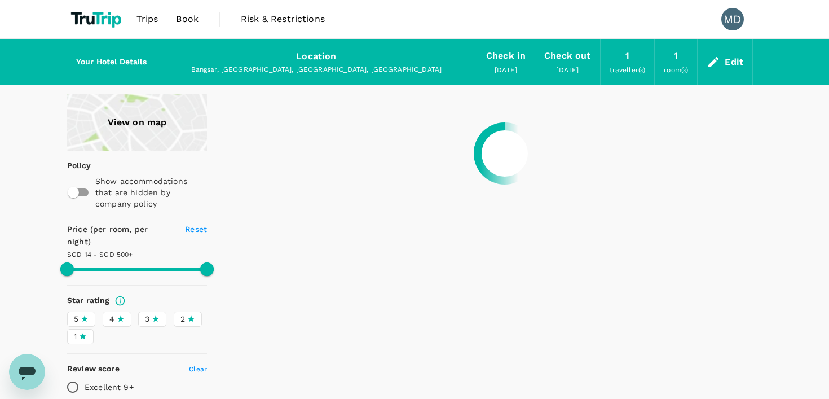
scroll to position [7, 0]
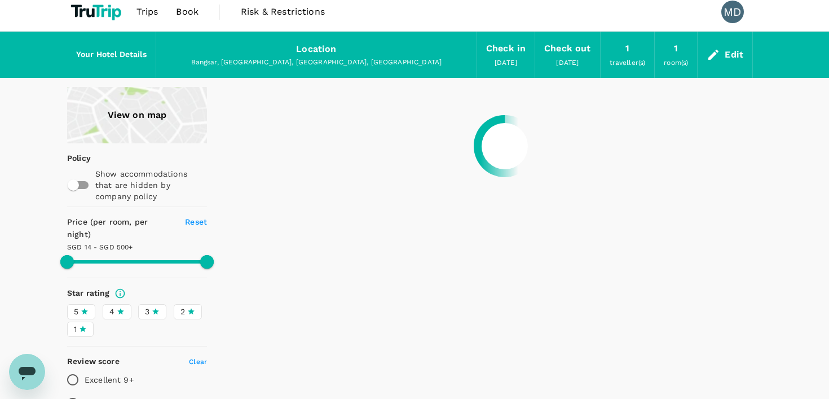
type input "499.16"
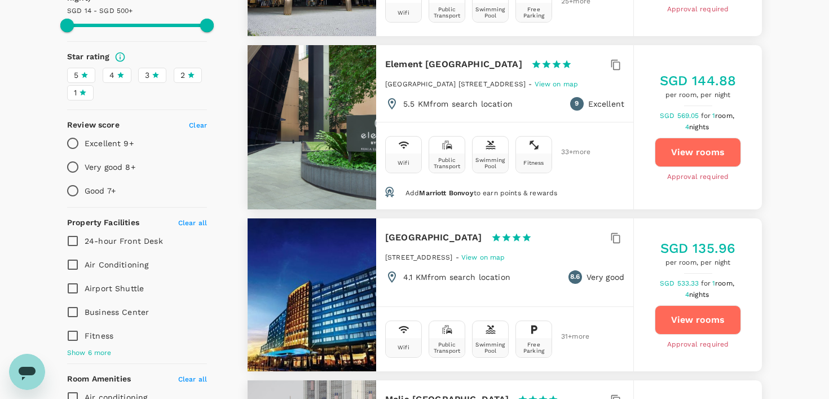
scroll to position [0, 0]
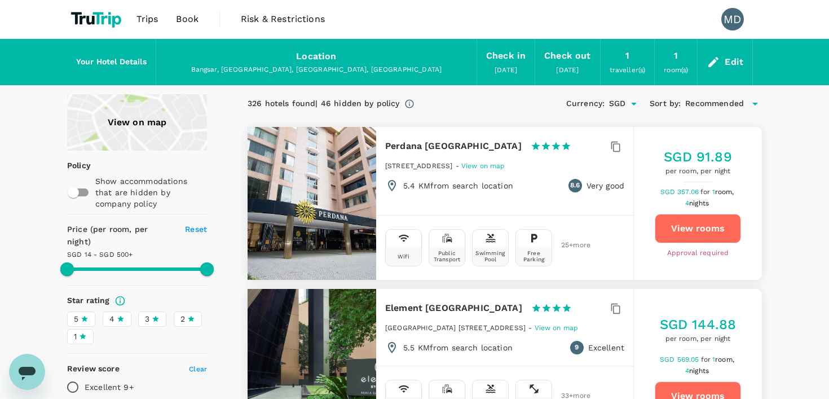
click at [729, 55] on div "Edit" at bounding box center [734, 62] width 19 height 16
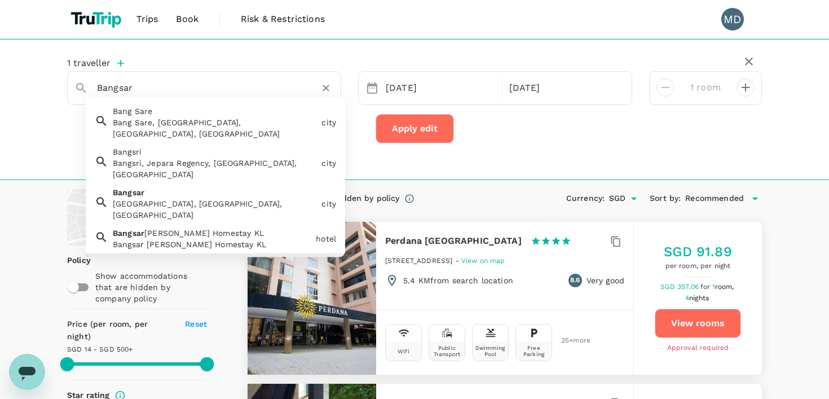
click at [164, 84] on input "Bangsar" at bounding box center [199, 87] width 205 height 17
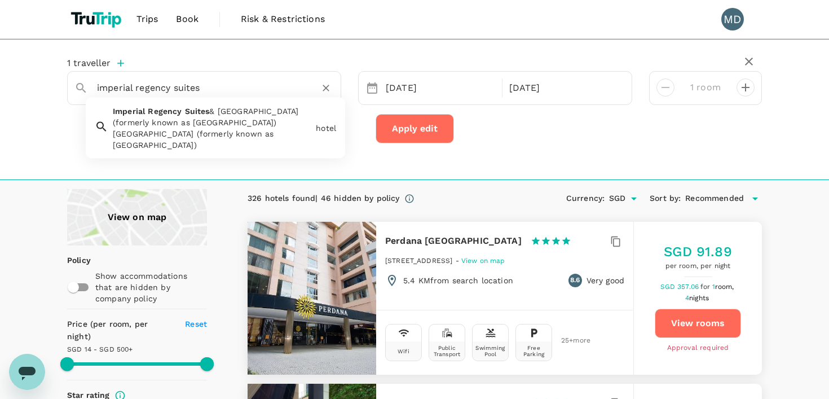
click at [206, 126] on span "& [GEOGRAPHIC_DATA] (formerly known as [GEOGRAPHIC_DATA])" at bounding box center [206, 117] width 186 height 20
type input "[GEOGRAPHIC_DATA] (formerly known as [GEOGRAPHIC_DATA])"
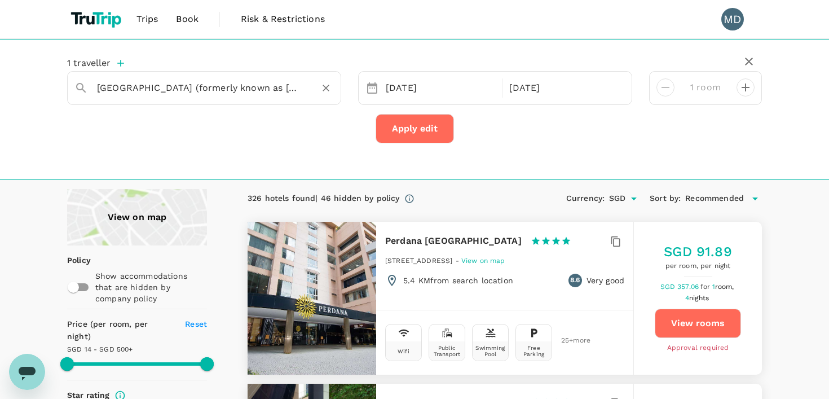
type input "499.16"
type input "[GEOGRAPHIC_DATA] (formerly known as [GEOGRAPHIC_DATA])"
click at [418, 135] on button "Apply edit" at bounding box center [415, 128] width 78 height 29
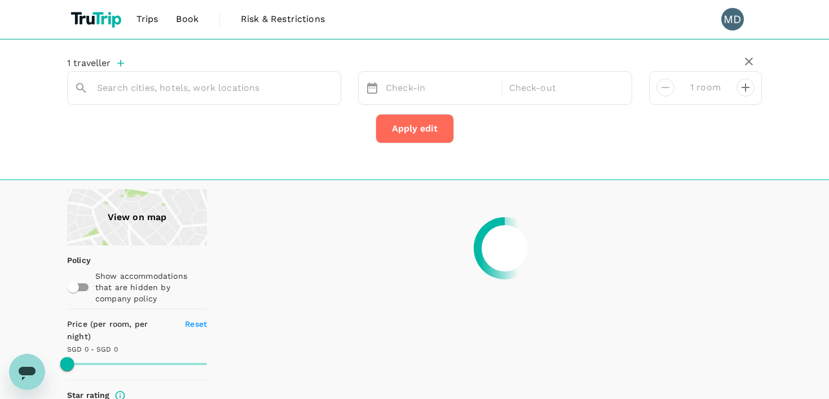
type input "[GEOGRAPHIC_DATA] (formerly known as [GEOGRAPHIC_DATA])"
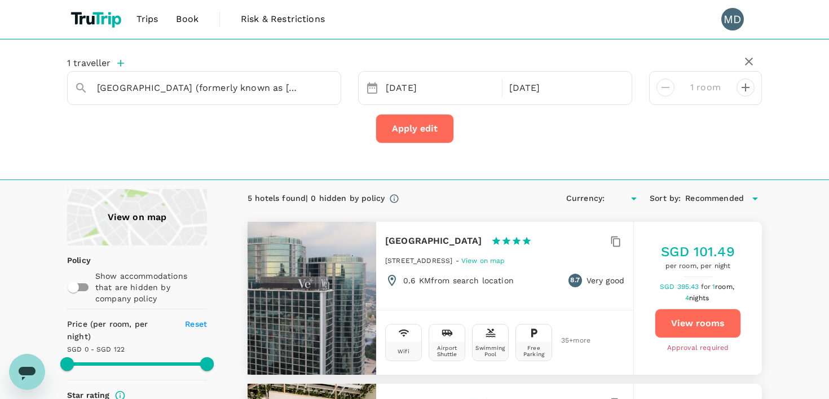
type input "122"
type input "SGD"
click at [184, 84] on input "[GEOGRAPHIC_DATA] (formerly known as [GEOGRAPHIC_DATA])" at bounding box center [199, 87] width 205 height 17
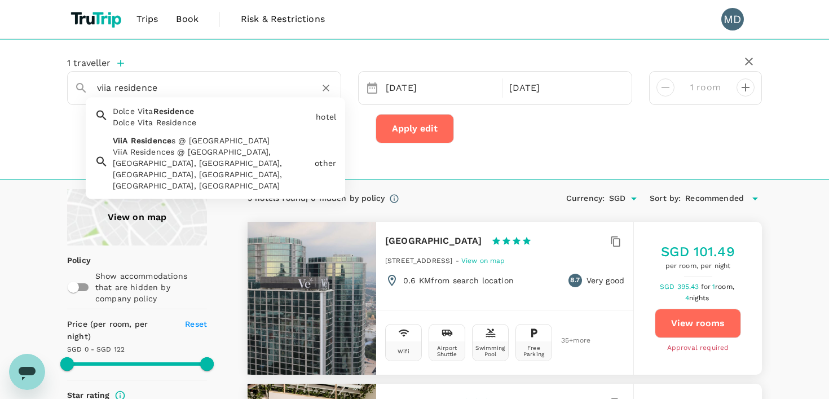
click at [179, 139] on span "s @ [GEOGRAPHIC_DATA]" at bounding box center [220, 140] width 98 height 9
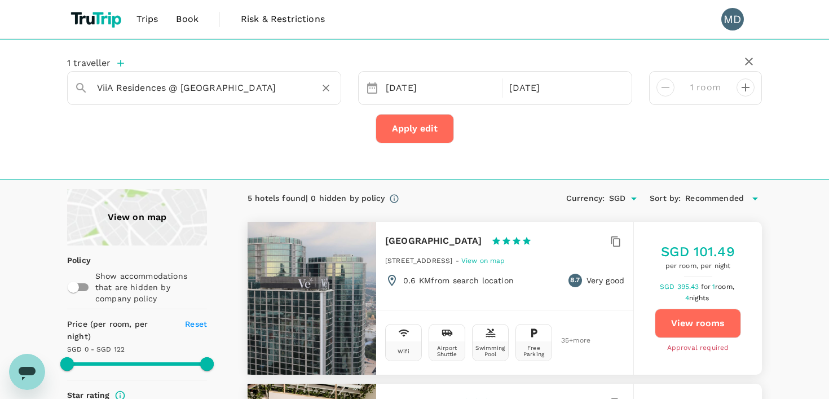
type input "ViiA Residences @ [GEOGRAPHIC_DATA]"
click at [403, 129] on button "Apply edit" at bounding box center [415, 128] width 78 height 29
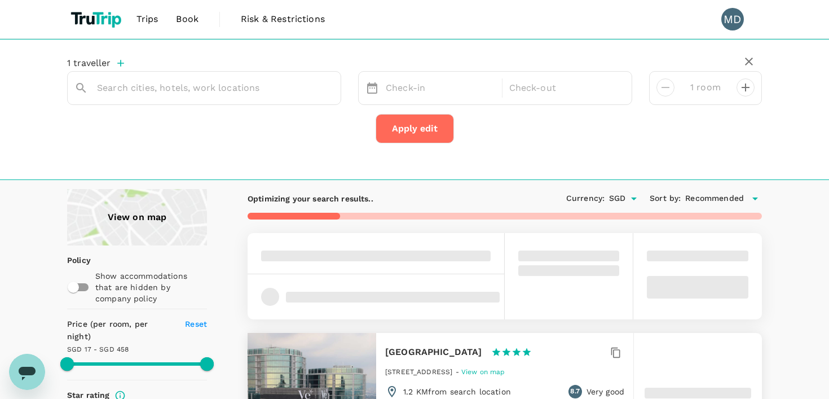
type input "Residensi ViiA"
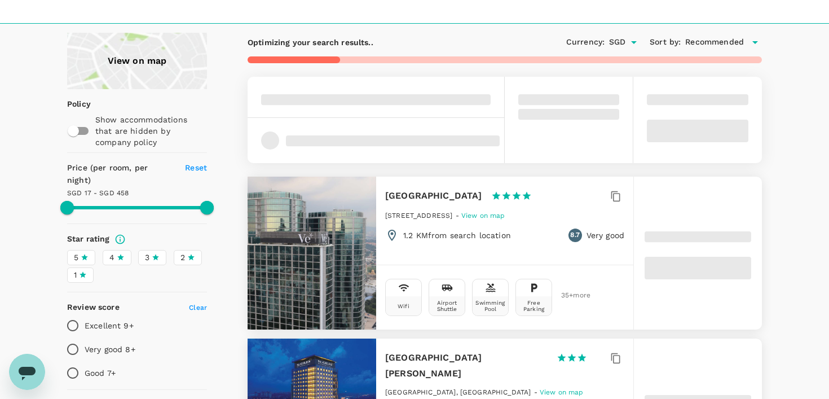
scroll to position [157, 0]
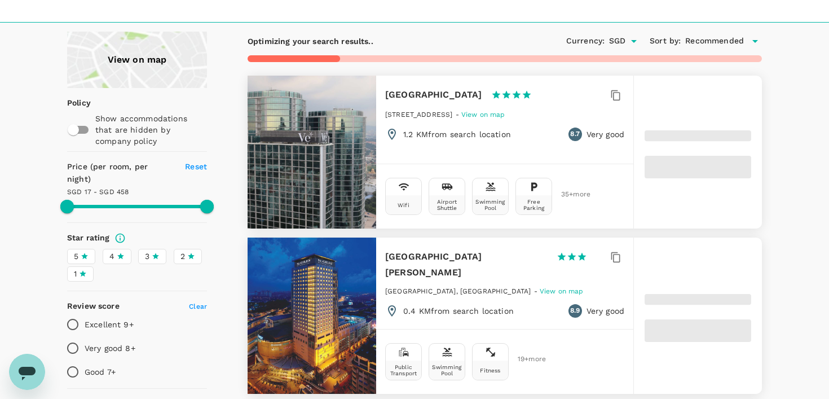
type input "457.64"
type input "12.64"
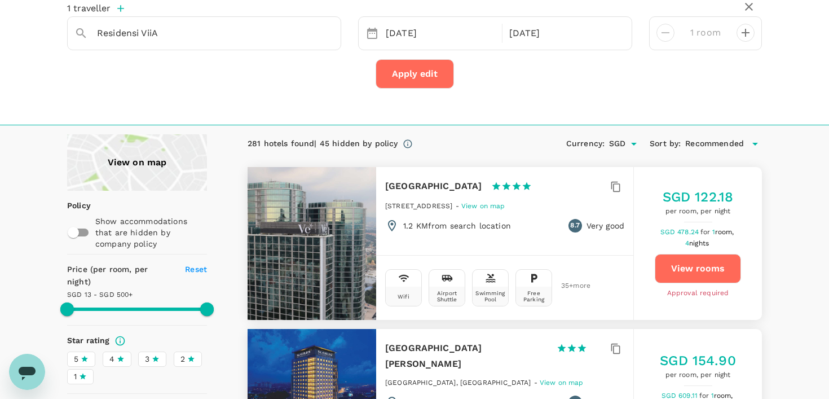
scroll to position [0, 0]
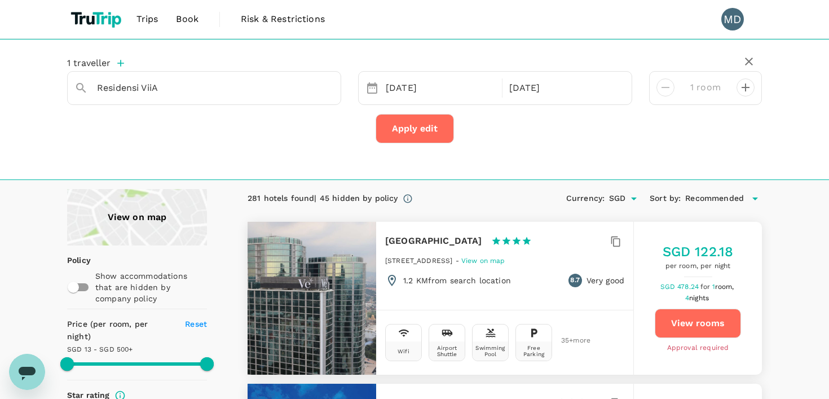
click at [150, 222] on div "View on map" at bounding box center [137, 217] width 140 height 56
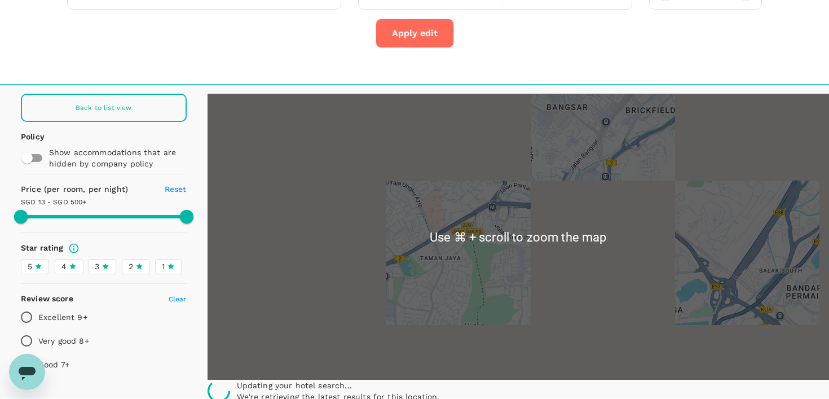
scroll to position [100, 0]
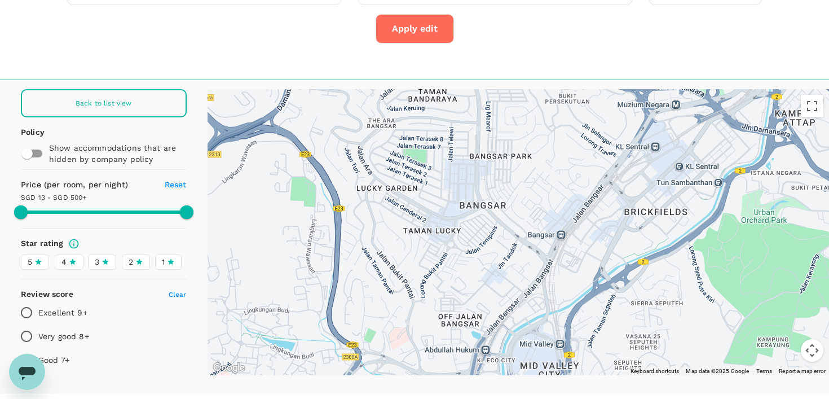
drag, startPoint x: 475, startPoint y: 150, endPoint x: 408, endPoint y: 319, distance: 181.5
click at [408, 320] on div at bounding box center [519, 232] width 622 height 286
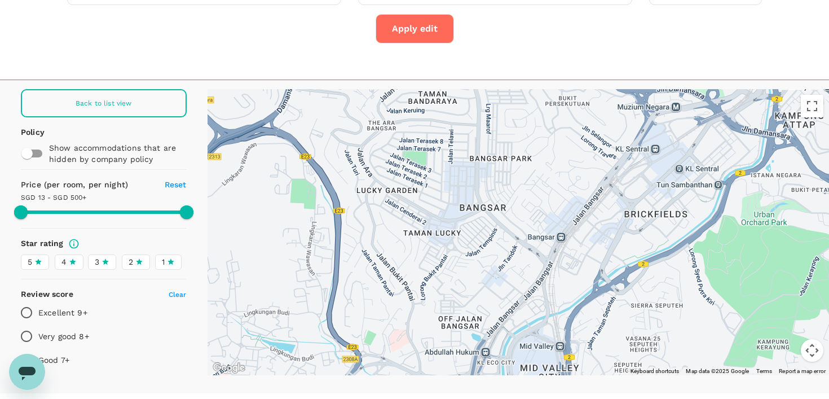
drag, startPoint x: 342, startPoint y: 180, endPoint x: 355, endPoint y: 244, distance: 65.0
click at [355, 244] on div at bounding box center [519, 232] width 622 height 286
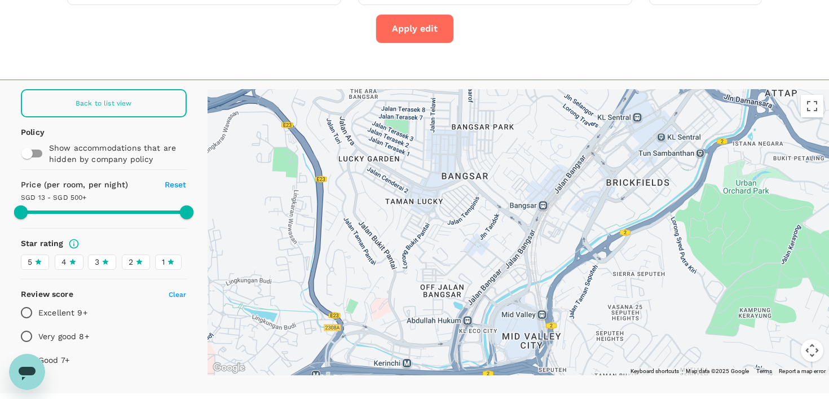
drag, startPoint x: 505, startPoint y: 236, endPoint x: 471, endPoint y: 134, distance: 107.5
click at [471, 134] on div at bounding box center [519, 232] width 622 height 286
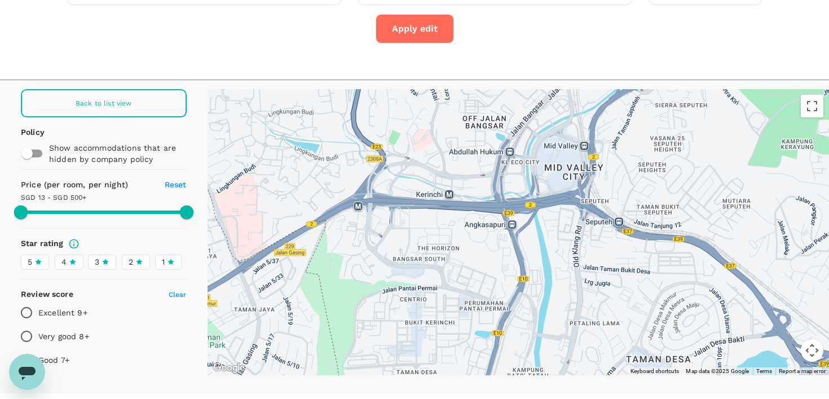
drag, startPoint x: 455, startPoint y: 222, endPoint x: 491, endPoint y: 93, distance: 134.1
click at [491, 93] on div at bounding box center [519, 232] width 622 height 286
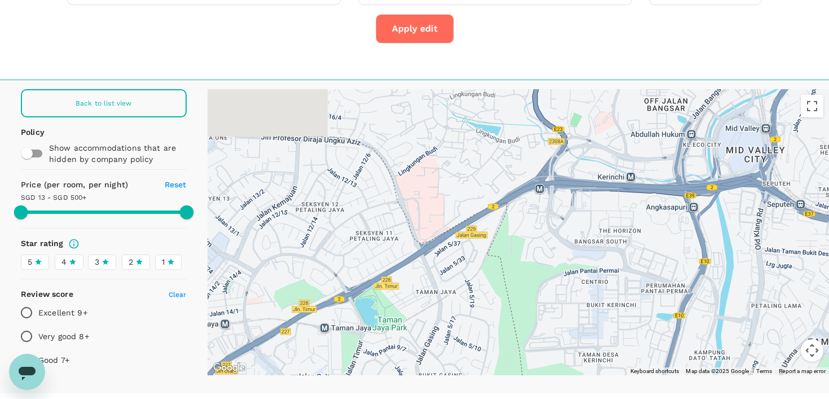
drag, startPoint x: 376, startPoint y: 169, endPoint x: 559, endPoint y: 151, distance: 184.8
click at [559, 151] on div at bounding box center [519, 232] width 622 height 286
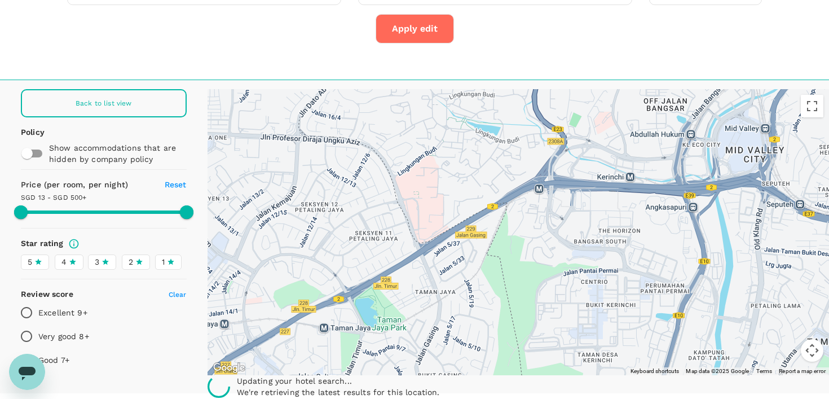
type input "499.64"
click at [26, 153] on input "checkbox" at bounding box center [27, 153] width 64 height 21
checkbox input "true"
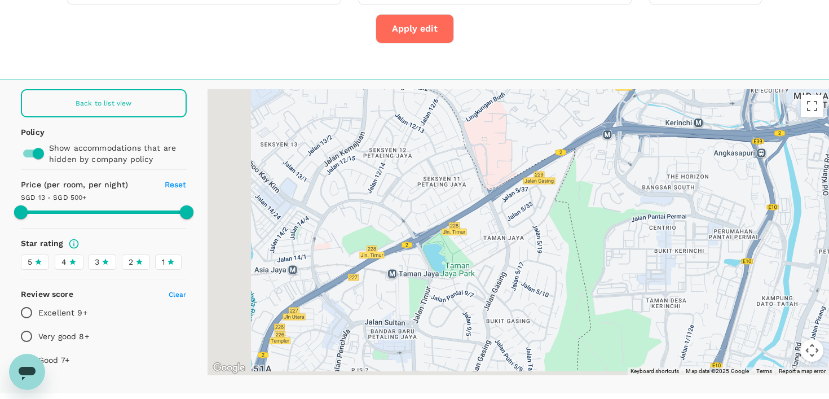
drag, startPoint x: 590, startPoint y: 177, endPoint x: 659, endPoint y: 124, distance: 86.5
click at [659, 124] on div at bounding box center [519, 232] width 622 height 286
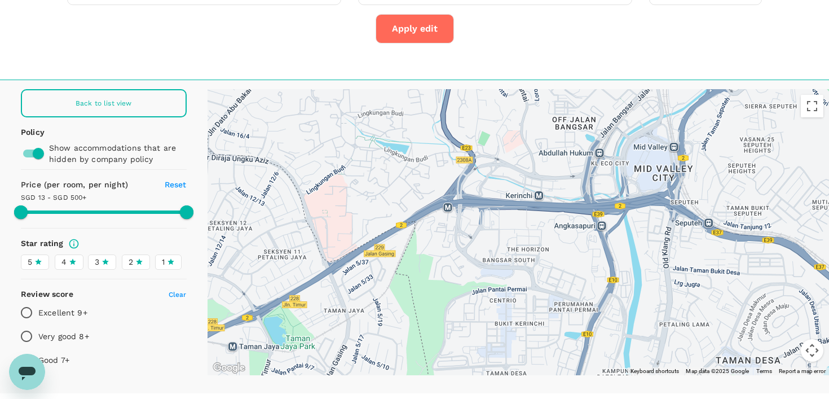
drag, startPoint x: 569, startPoint y: 215, endPoint x: 404, endPoint y: 288, distance: 180.3
click at [404, 288] on div at bounding box center [519, 232] width 622 height 286
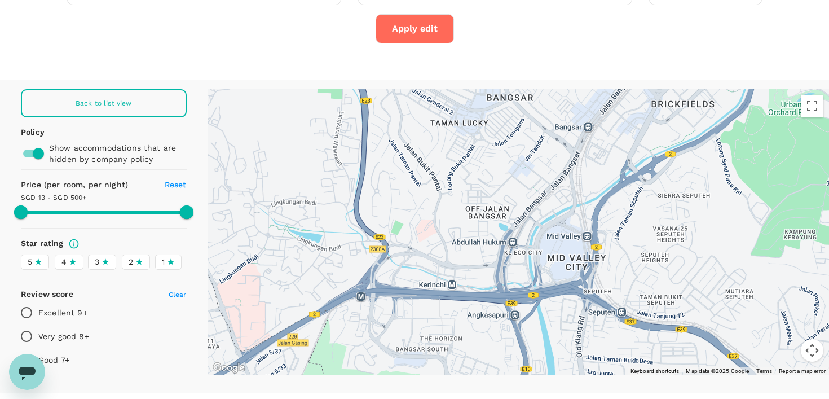
drag, startPoint x: 513, startPoint y: 236, endPoint x: 425, endPoint y: 349, distance: 142.7
click at [425, 350] on div at bounding box center [519, 232] width 622 height 286
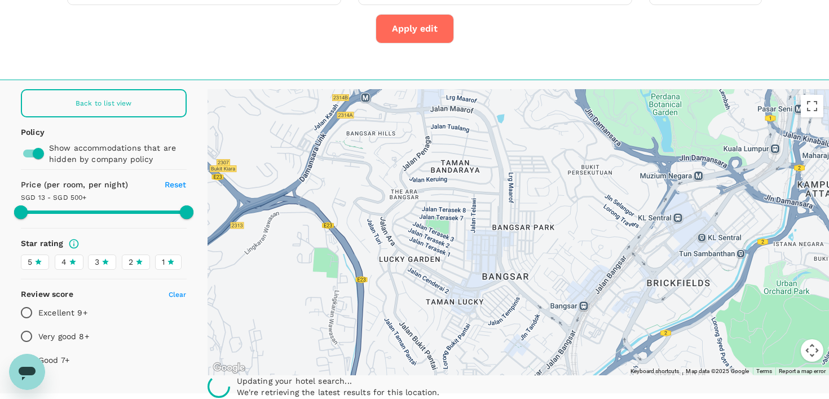
drag, startPoint x: 434, startPoint y: 196, endPoint x: 434, endPoint y: 360, distance: 164.7
click at [434, 360] on div at bounding box center [519, 232] width 622 height 286
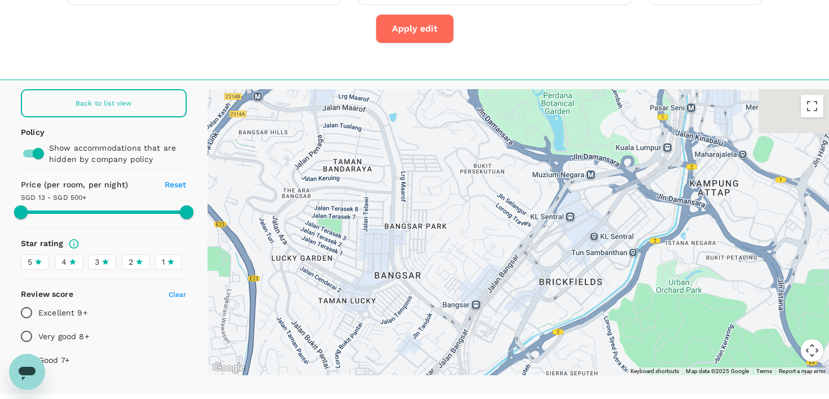
drag, startPoint x: 782, startPoint y: 259, endPoint x: 641, endPoint y: 240, distance: 142.3
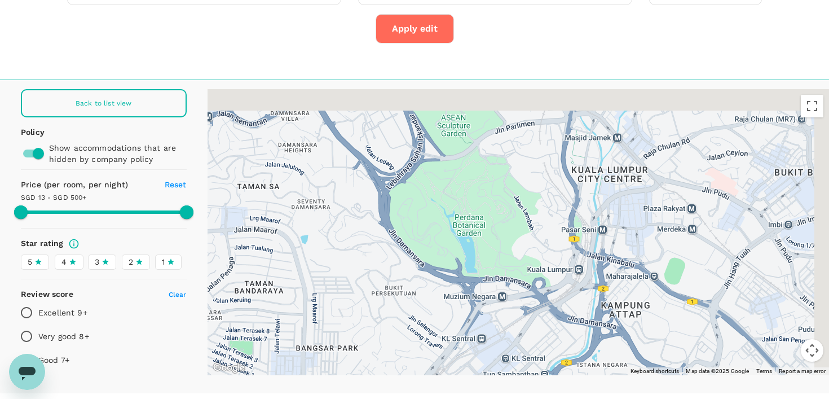
drag, startPoint x: 667, startPoint y: 206, endPoint x: 610, endPoint y: 339, distance: 144.3
click at [610, 339] on div at bounding box center [519, 232] width 622 height 286
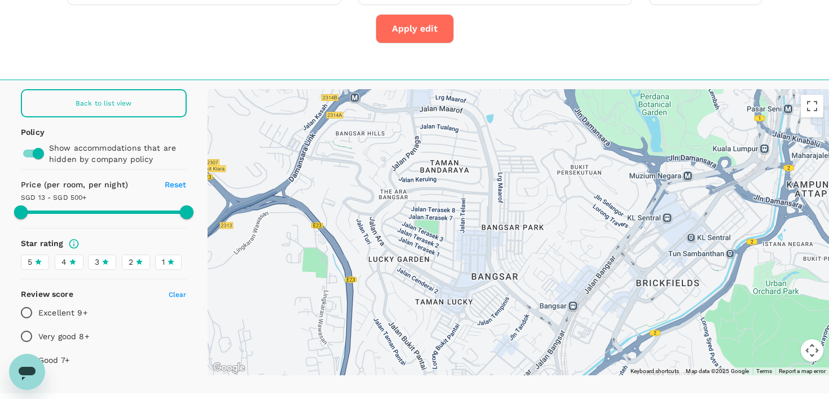
drag, startPoint x: 417, startPoint y: 273, endPoint x: 608, endPoint y: 150, distance: 226.8
click at [608, 150] on div at bounding box center [519, 232] width 622 height 286
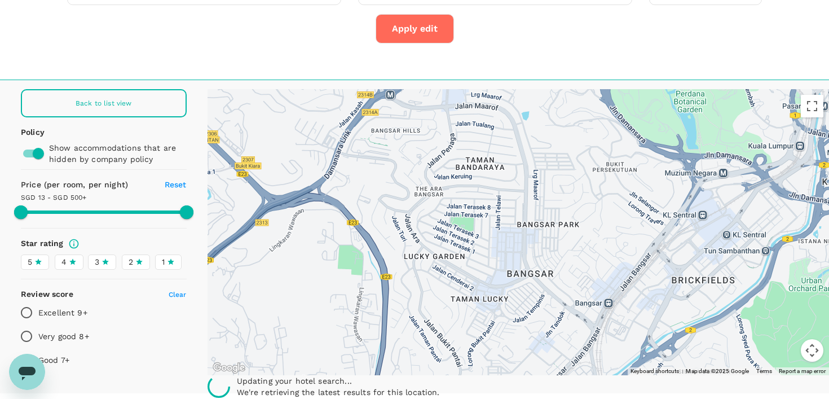
drag, startPoint x: 346, startPoint y: 180, endPoint x: 390, endPoint y: 176, distance: 44.2
click at [390, 176] on div at bounding box center [519, 232] width 622 height 286
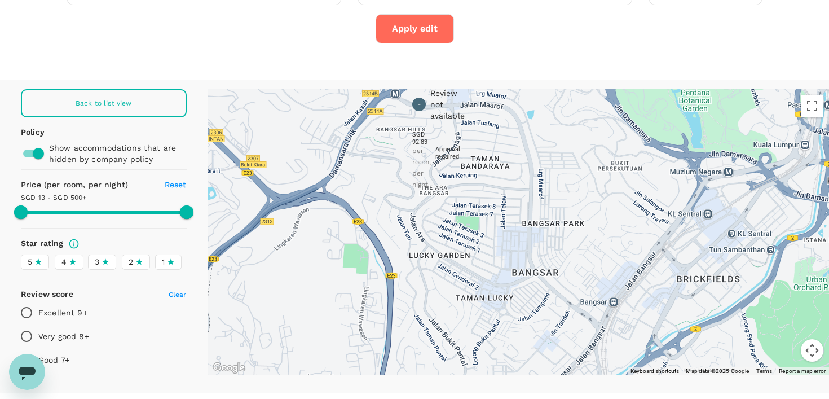
click at [421, 235] on icon at bounding box center [419, 233] width 8 height 11
click at [422, 232] on icon at bounding box center [419, 233] width 8 height 11
click at [412, 145] on p "SGD 92.83" at bounding box center [412, 138] width 0 height 15
type input "499.64"
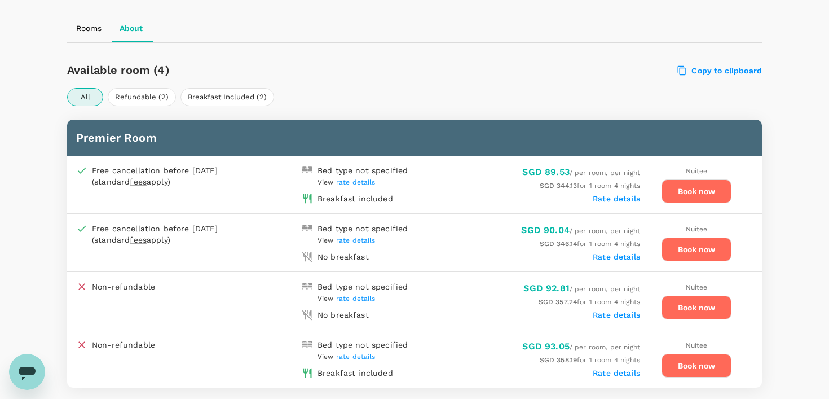
scroll to position [495, 0]
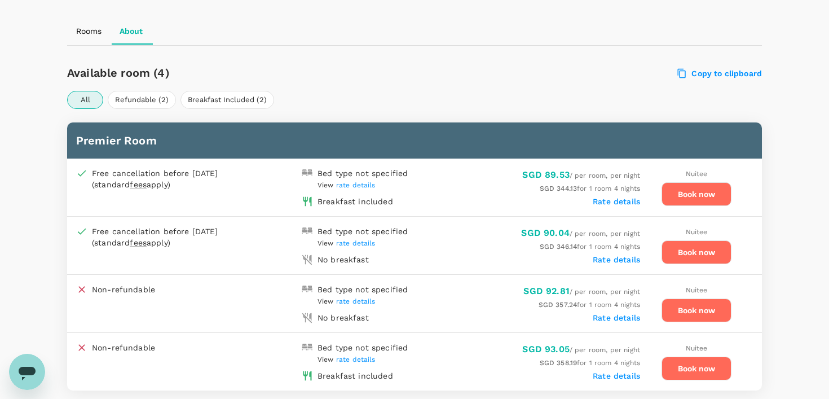
click at [667, 197] on button "Book now" at bounding box center [697, 194] width 70 height 24
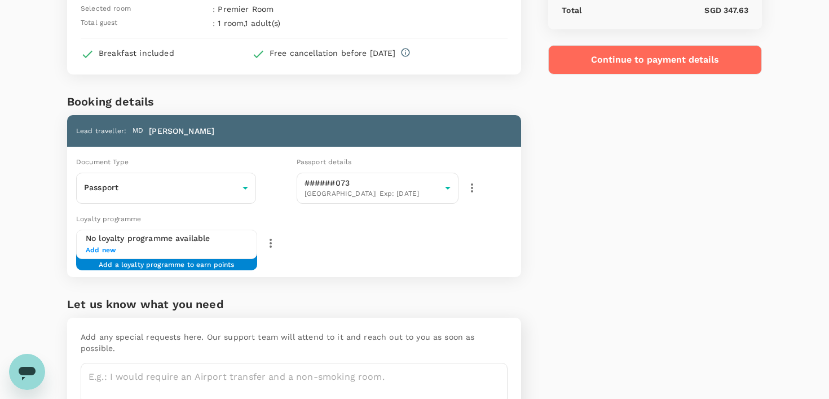
scroll to position [196, 0]
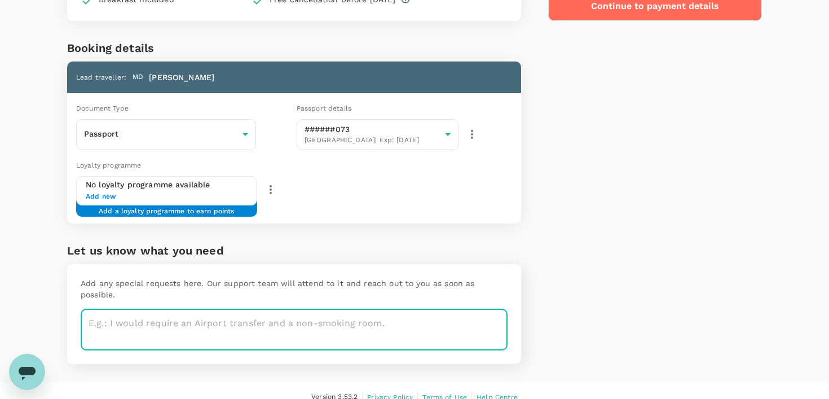
click at [261, 310] on textarea at bounding box center [294, 329] width 427 height 41
type textarea "King size bed"
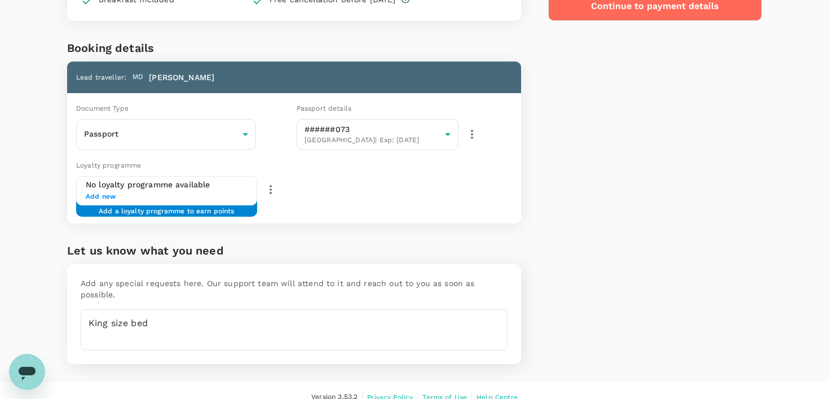
click at [536, 284] on div "Price Summary Total 4 night(s) x 1 room(s) SGD 344.13 Service fee SGD 3.50 Tota…" at bounding box center [641, 105] width 241 height 554
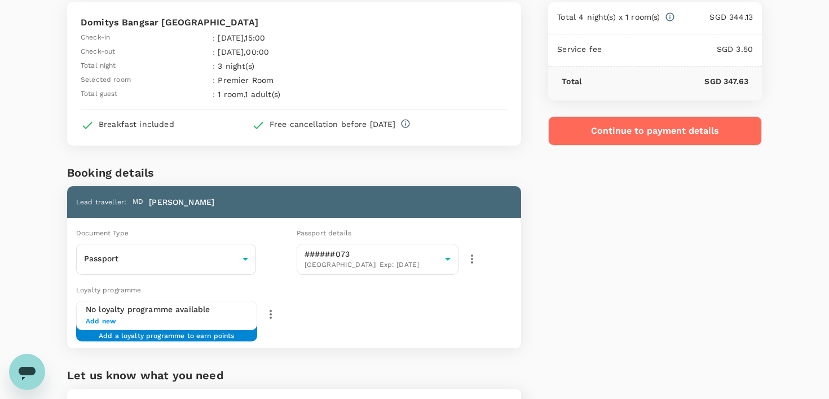
scroll to position [32, 0]
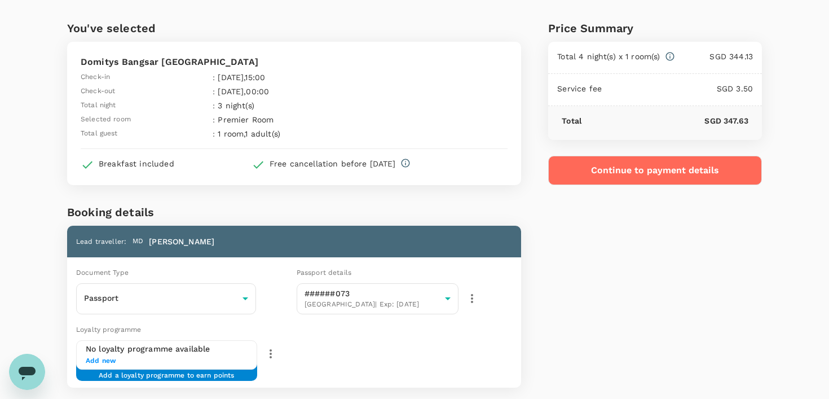
click at [673, 55] on icon at bounding box center [669, 56] width 8 height 8
click at [635, 44] on div "Total 4 night(s) x 1 room(s) SGD 344.13" at bounding box center [655, 58] width 214 height 32
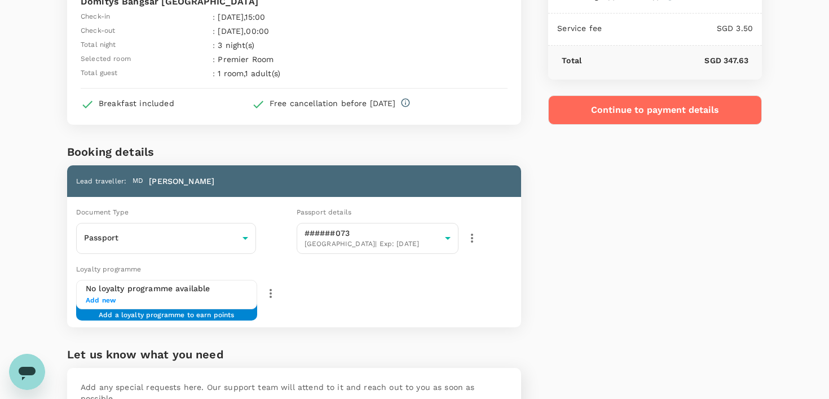
scroll to position [0, 0]
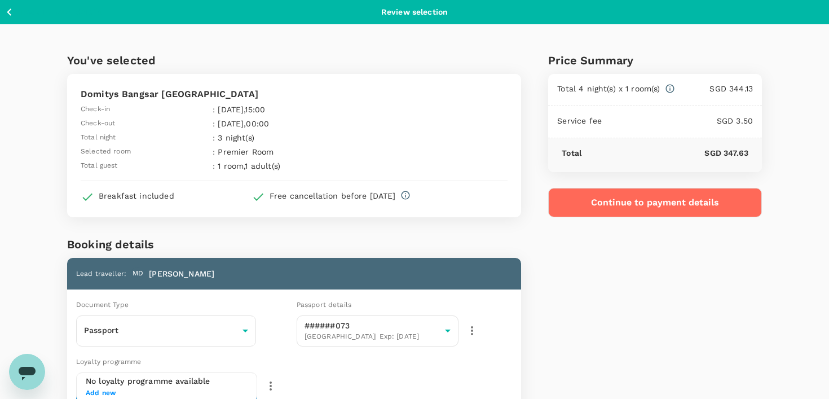
click at [606, 207] on button "Continue to payment details" at bounding box center [655, 202] width 214 height 29
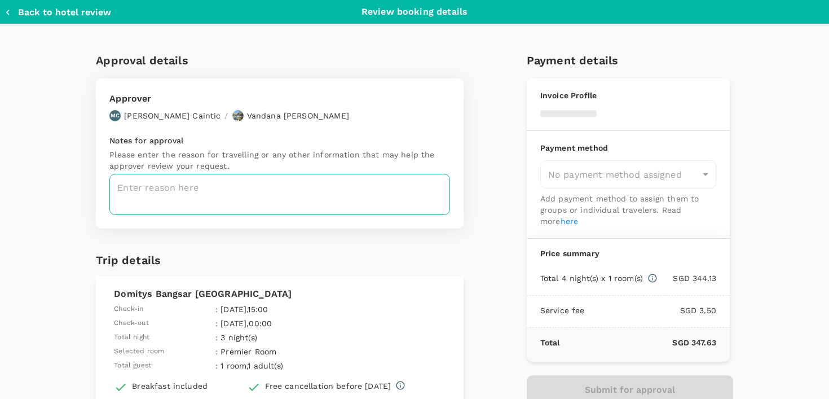
type input "9e3f84f6-e8e2-4b84-9802-540fead0bac2"
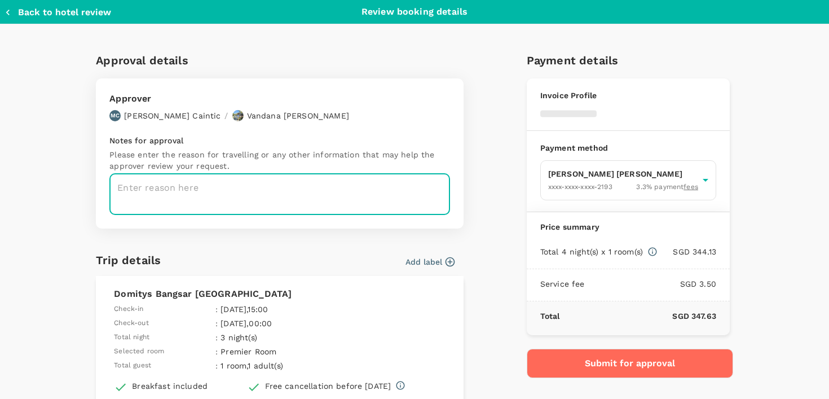
click at [253, 181] on textarea at bounding box center [279, 194] width 341 height 41
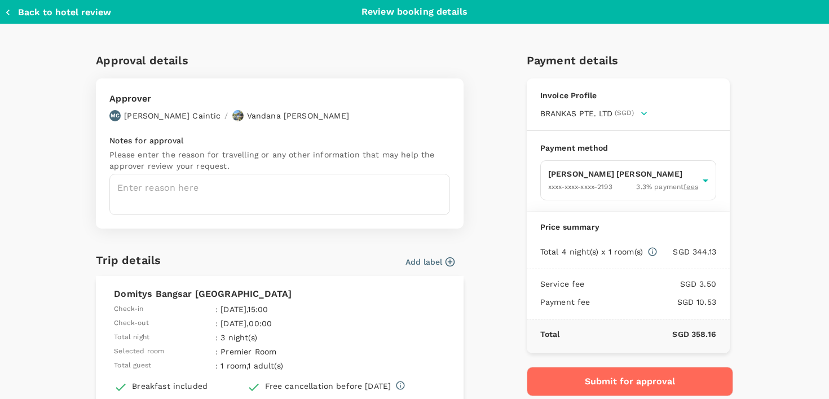
click at [253, 181] on textarea at bounding box center [279, 194] width 341 height 41
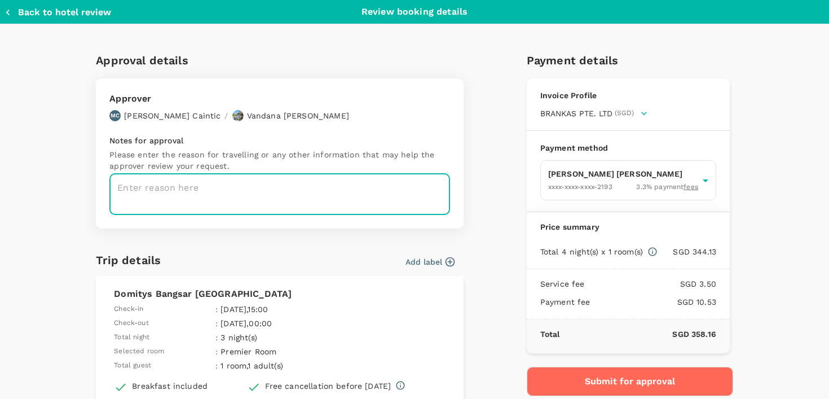
type textarea "r"
type textarea "product"
click at [557, 374] on button "Submit for approval" at bounding box center [630, 381] width 206 height 29
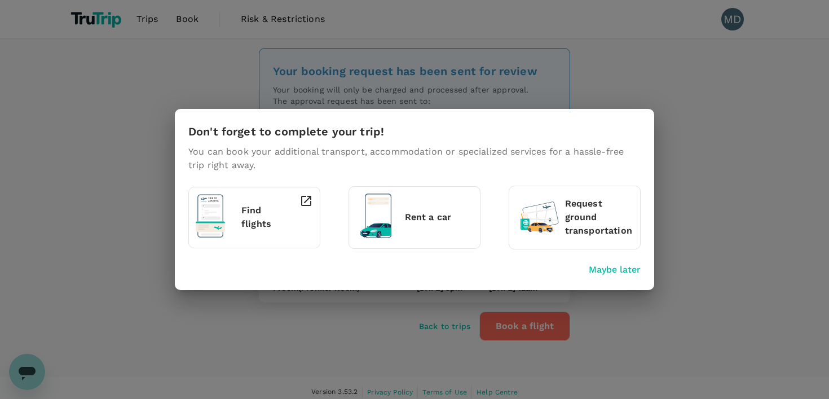
click at [608, 267] on p "Maybe later" at bounding box center [615, 270] width 52 height 14
